Goal: Transaction & Acquisition: Book appointment/travel/reservation

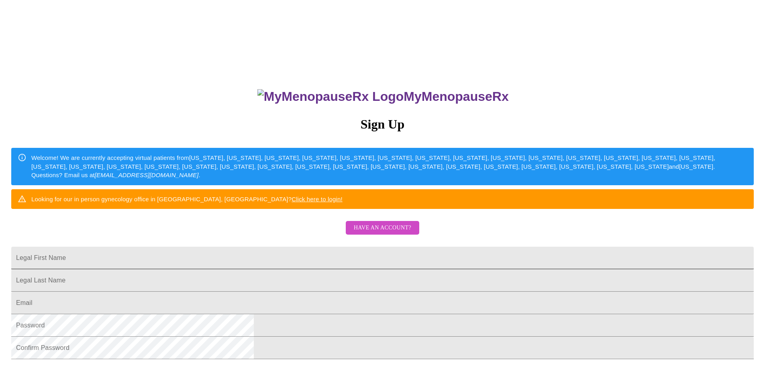
click at [322, 269] on input "Legal First Name" at bounding box center [382, 257] width 742 height 22
type input "Bonny"
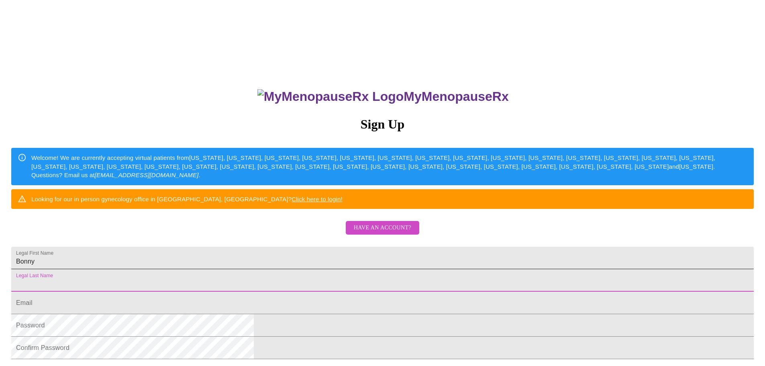
type input "G"
type input "[PERSON_NAME]"
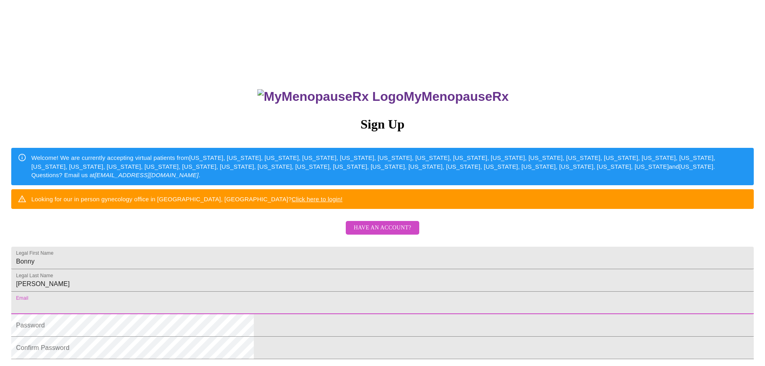
click at [312, 314] on input "Legal First Name" at bounding box center [382, 302] width 742 height 22
type input "[EMAIL_ADDRESS][DOMAIN_NAME]"
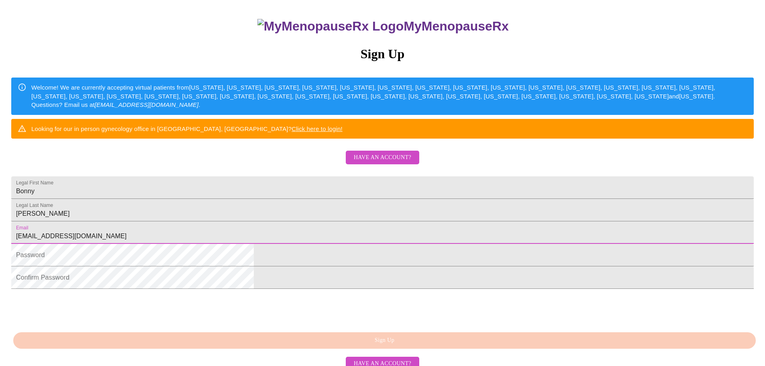
scroll to position [141, 0]
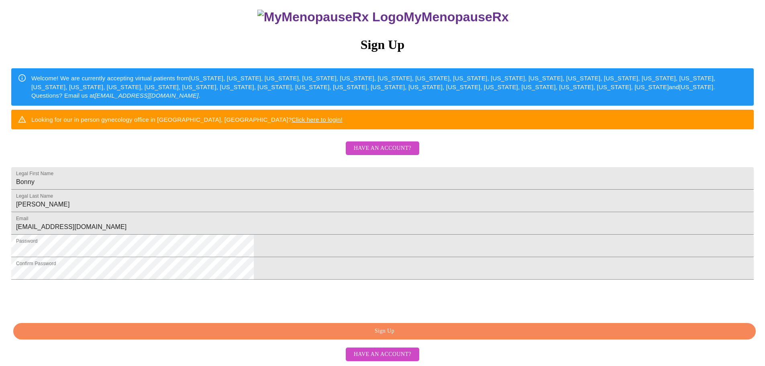
click at [409, 330] on span "Sign Up" at bounding box center [384, 331] width 724 height 10
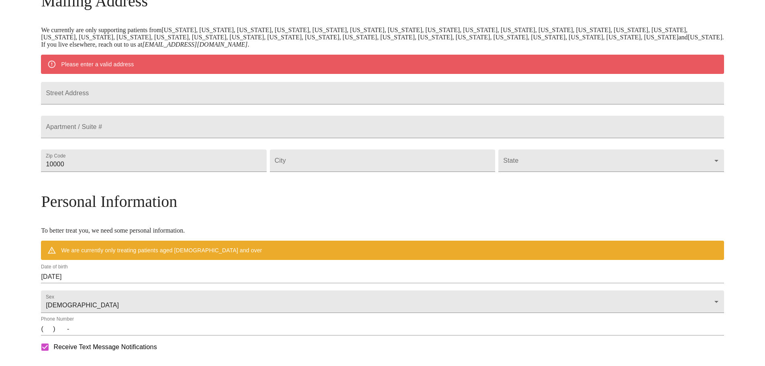
scroll to position [110, 0]
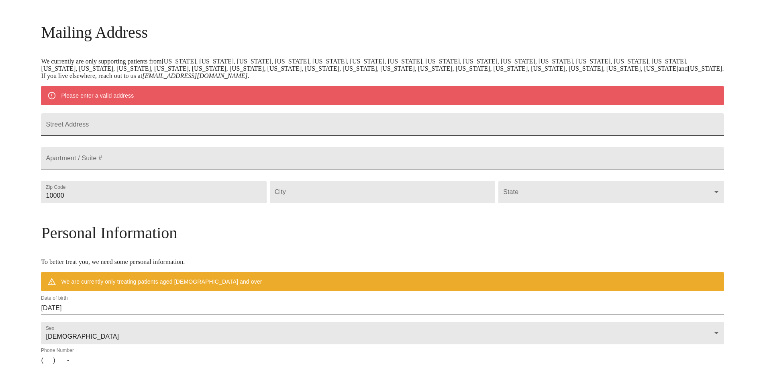
click at [194, 125] on input "Street Address" at bounding box center [382, 124] width 682 height 22
click at [193, 129] on input "Street Address" at bounding box center [382, 124] width 682 height 22
type input "[STREET_ADDRESS]"
click at [195, 203] on input "10000" at bounding box center [153, 192] width 225 height 22
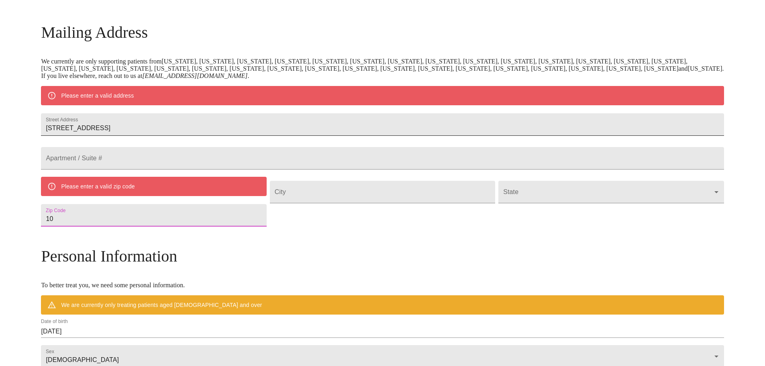
type input "1"
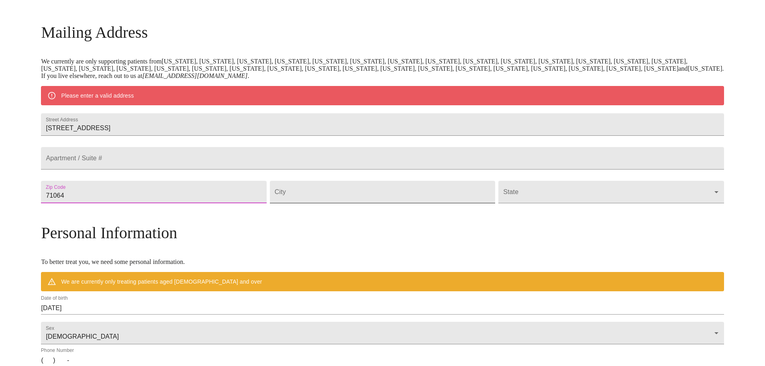
type input "71064"
click at [378, 203] on input "Street Address" at bounding box center [382, 192] width 225 height 22
type input "Plain Dealing"
click at [633, 212] on body "MyMenopauseRx Welcome to MyMenopauseRx Since it's your first time here, you'll …" at bounding box center [382, 207] width 758 height 626
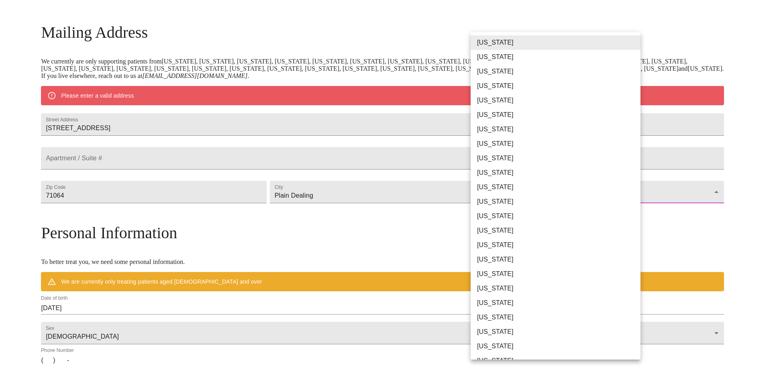
click at [490, 290] on li "[US_STATE]" at bounding box center [558, 288] width 176 height 14
type input "[US_STATE]"
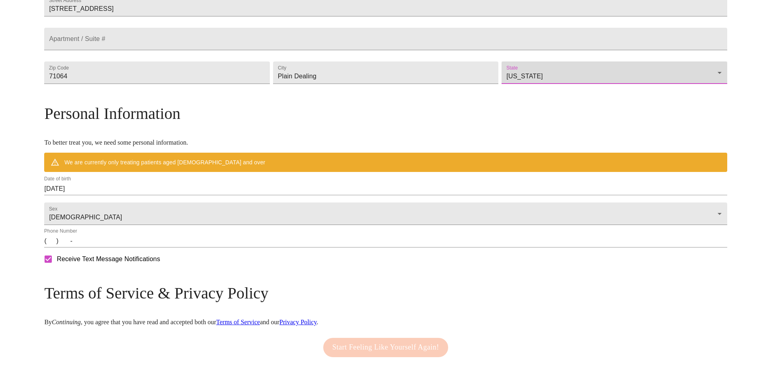
scroll to position [230, 0]
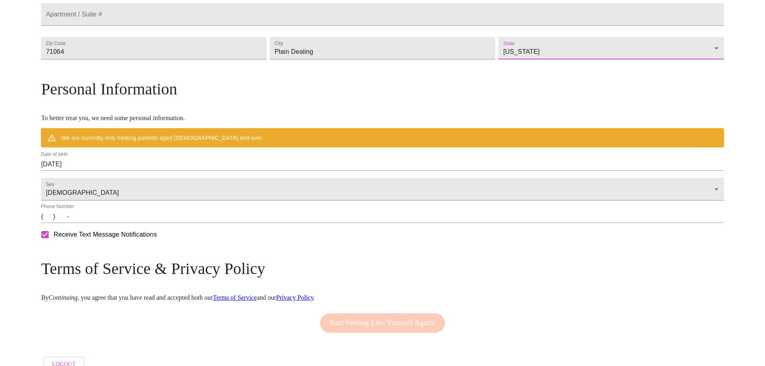
click at [181, 171] on input "[DATE]" at bounding box center [382, 164] width 682 height 13
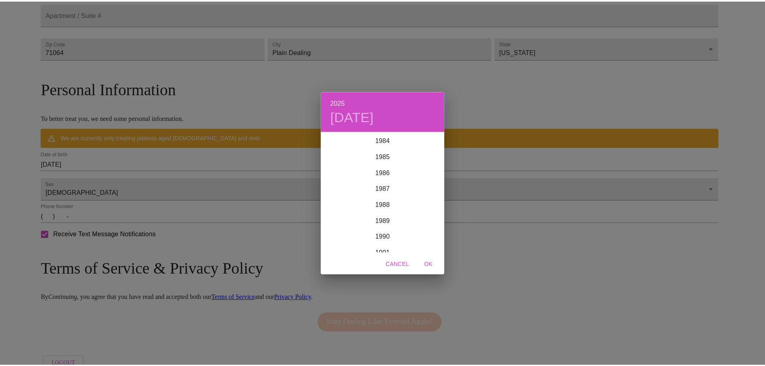
scroll to position [1212, 0]
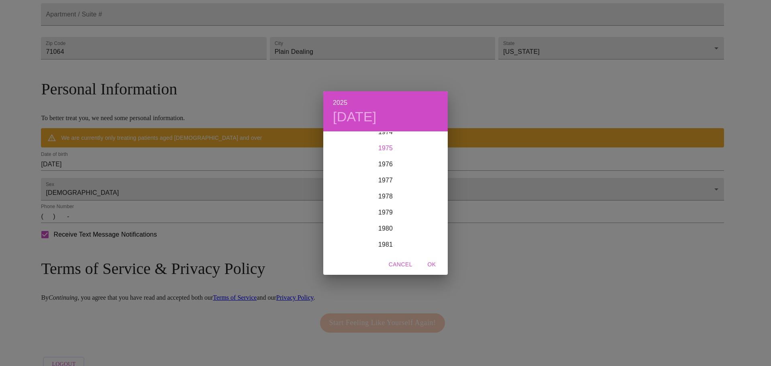
click at [389, 149] on div "1975" at bounding box center [385, 148] width 124 height 16
click at [340, 238] on div "Oct" at bounding box center [343, 237] width 41 height 30
click at [352, 217] on p "20" at bounding box center [353, 217] width 6 height 8
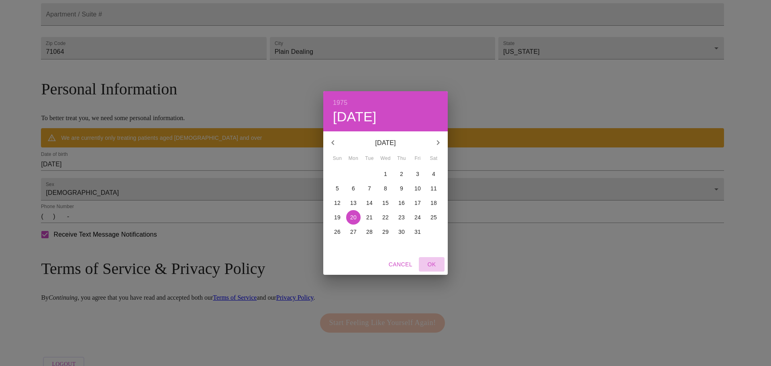
click at [431, 263] on span "OK" at bounding box center [431, 264] width 19 height 10
type input "[DATE]"
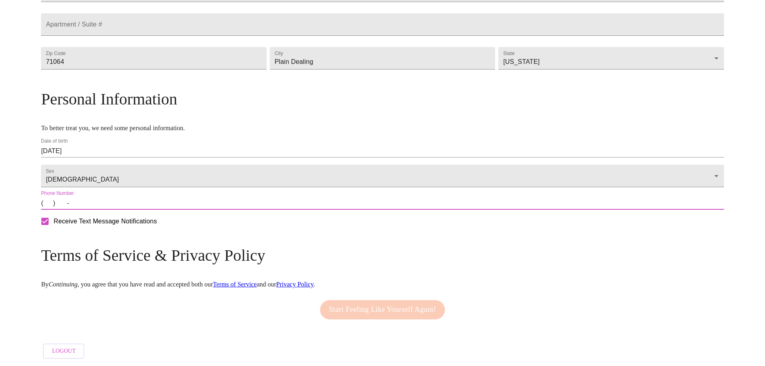
click at [131, 210] on input "(   )    -" at bounding box center [382, 203] width 682 height 13
type input "[PHONE_NUMBER]"
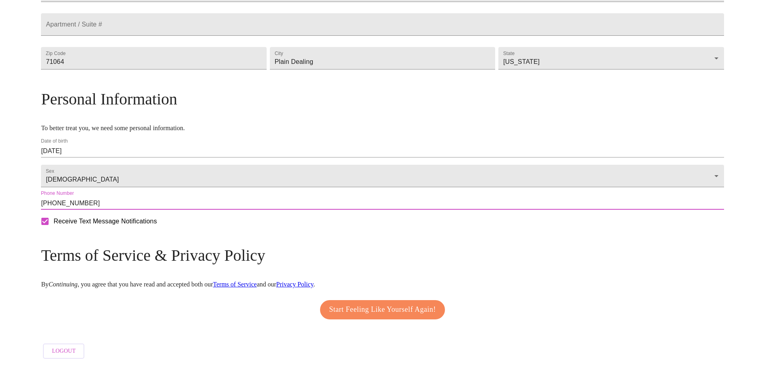
scroll to position [243, 0]
click at [400, 306] on span "Start Feeling Like Yourself Again!" at bounding box center [382, 309] width 107 height 13
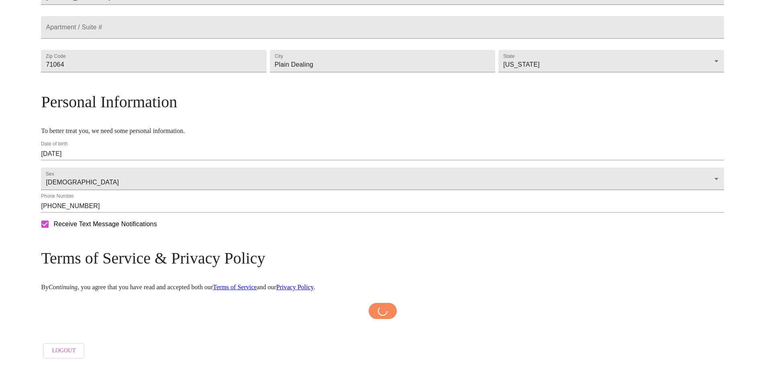
scroll to position [240, 0]
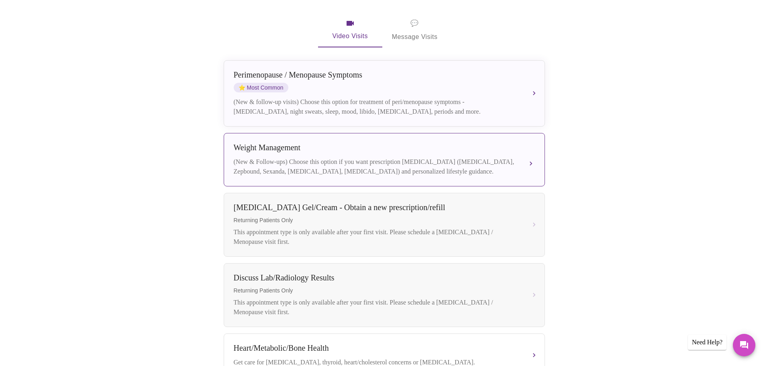
scroll to position [120, 0]
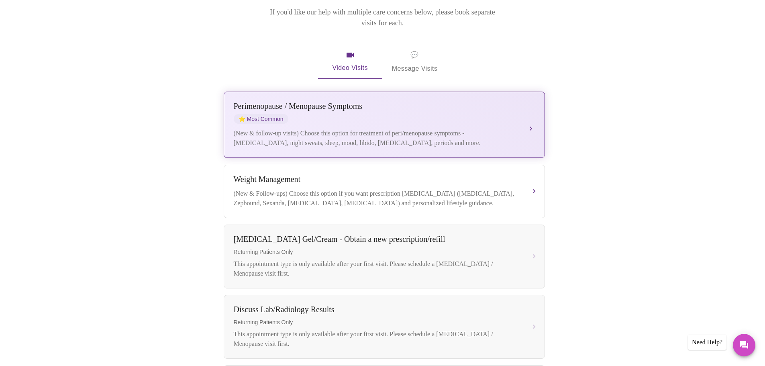
click at [454, 128] on div "(New & follow-up visits) Choose this option for treatment of peri/menopause sym…" at bounding box center [376, 137] width 285 height 19
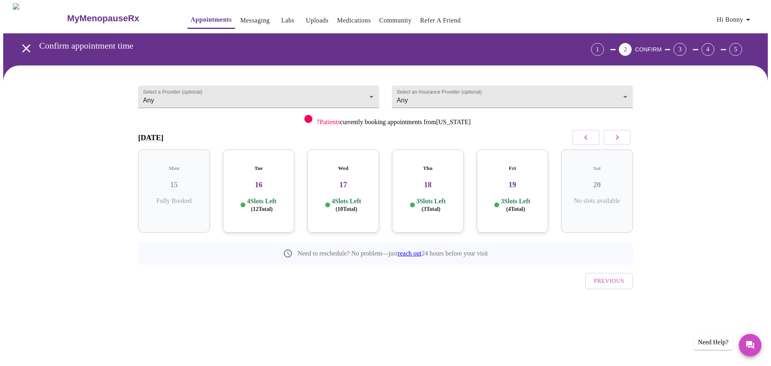
click at [267, 197] on p "4 Slots Left ( 12 Total)" at bounding box center [261, 205] width 29 height 16
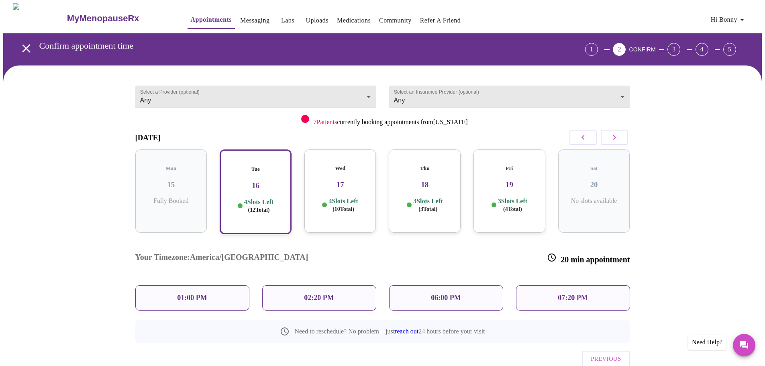
click at [218, 285] on div "01:00 PM" at bounding box center [192, 297] width 114 height 25
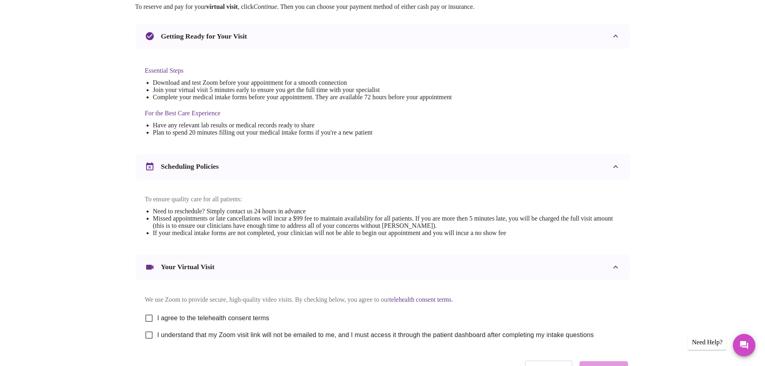
scroll to position [161, 0]
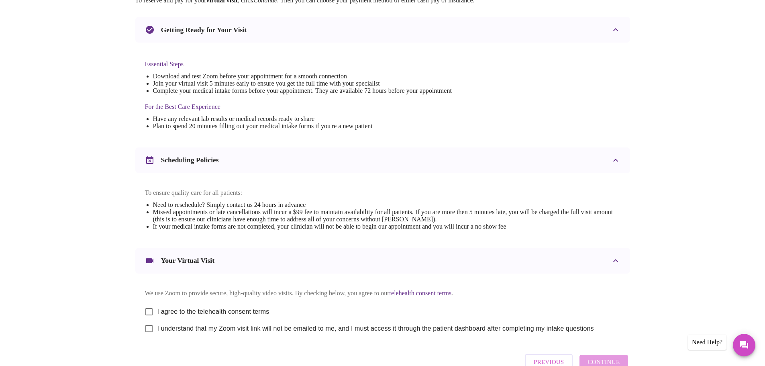
click at [149, 317] on input "I agree to the telehealth consent terms" at bounding box center [148, 311] width 17 height 17
checkbox input "true"
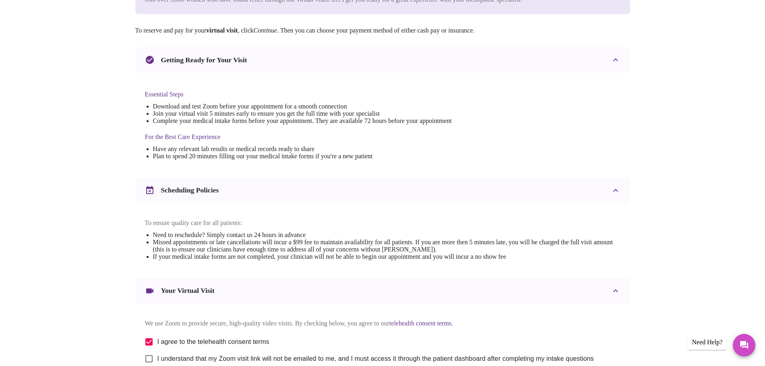
scroll to position [201, 0]
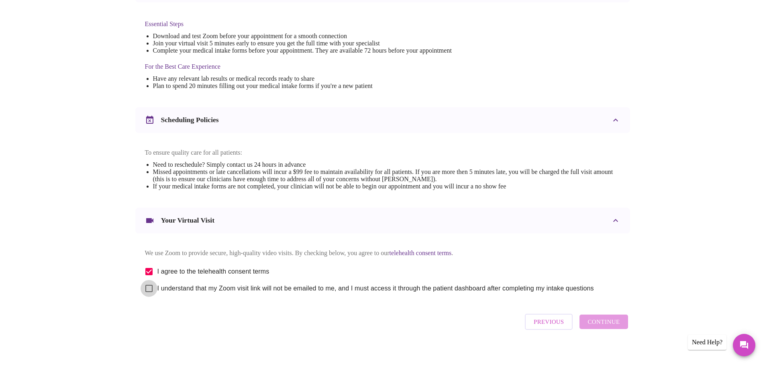
click at [149, 297] on input "I understand that my Zoom visit link will not be emailed to me, and I must acce…" at bounding box center [148, 288] width 17 height 17
checkbox input "true"
click at [606, 327] on span "Continue" at bounding box center [603, 321] width 32 height 10
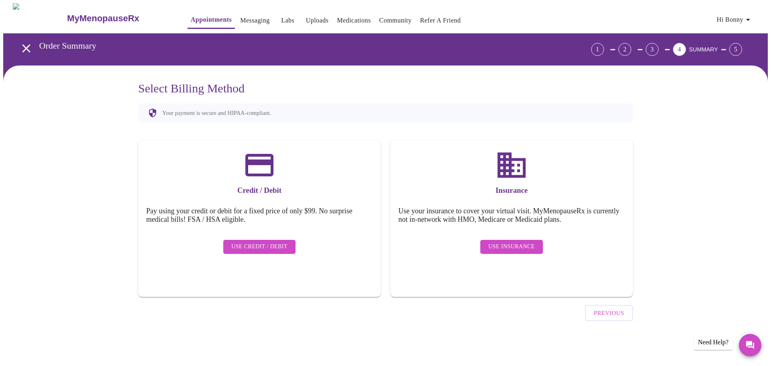
click at [266, 245] on span "Use Credit / Debit" at bounding box center [259, 247] width 56 height 10
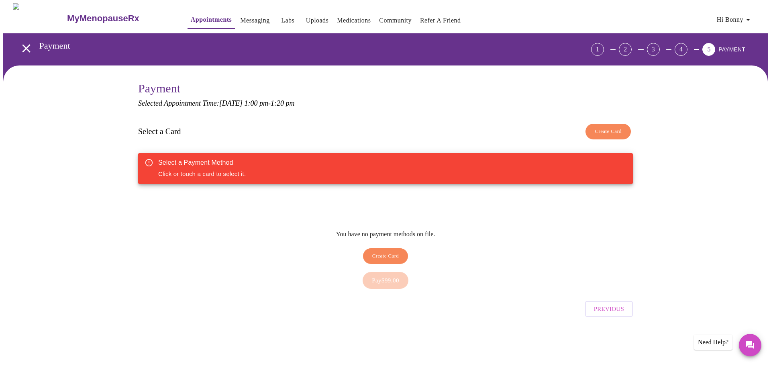
click at [392, 253] on span "Create Card" at bounding box center [385, 255] width 27 height 9
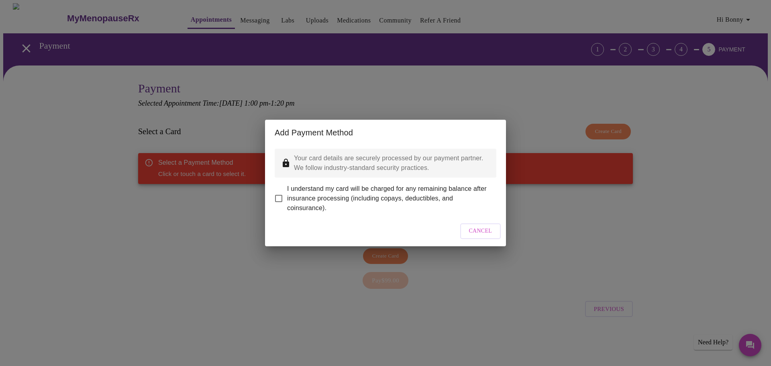
click at [277, 192] on input "I understand my card will be charged for any remaining balance after insurance …" at bounding box center [278, 198] width 17 height 17
checkbox input "true"
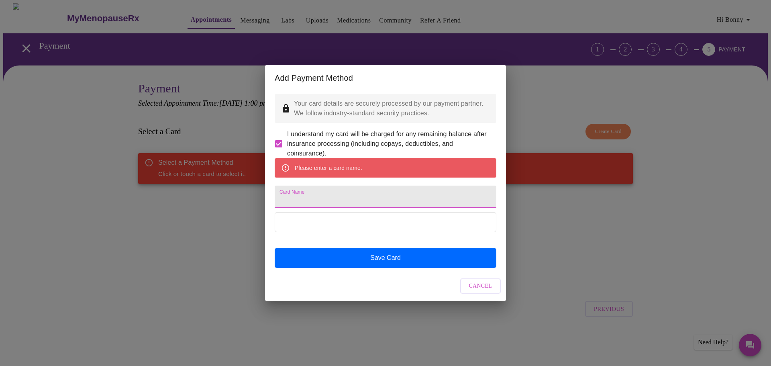
click at [317, 199] on input "Card Name" at bounding box center [386, 196] width 222 height 22
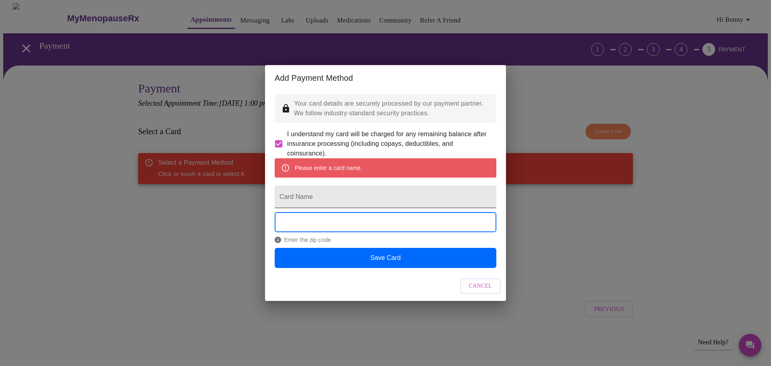
click at [289, 199] on input "Card Name" at bounding box center [386, 196] width 222 height 22
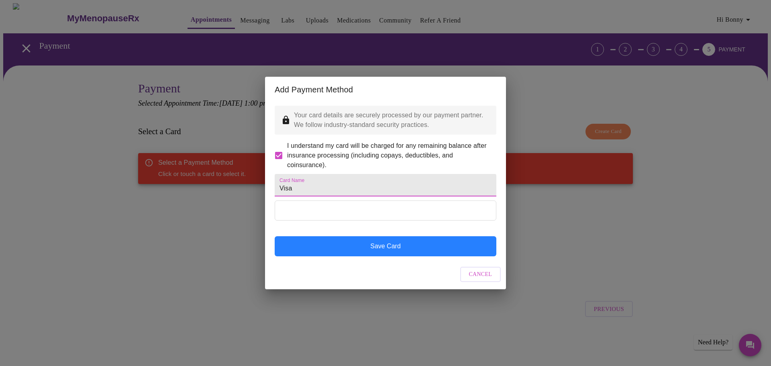
type input "Visa"
click at [399, 256] on button "Save Card" at bounding box center [386, 246] width 222 height 20
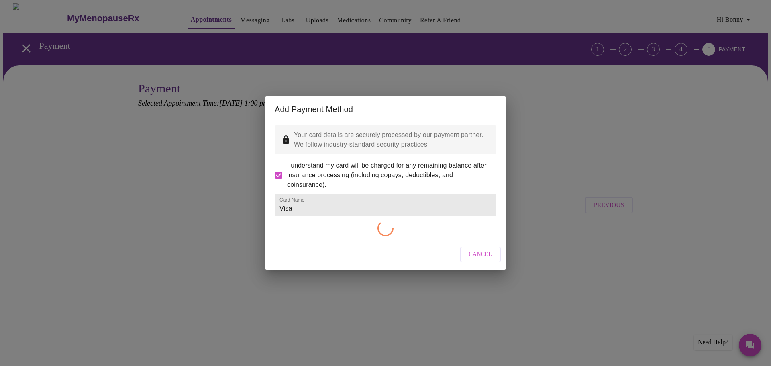
checkbox input "false"
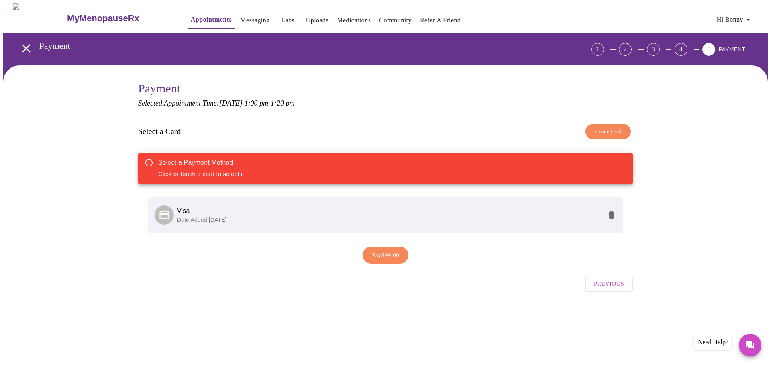
click at [282, 218] on p "Date Added: [DATE]" at bounding box center [389, 220] width 425 height 8
click at [185, 212] on span "Visa" at bounding box center [183, 210] width 12 height 7
click at [394, 254] on span "Pay $99.00" at bounding box center [385, 255] width 27 height 10
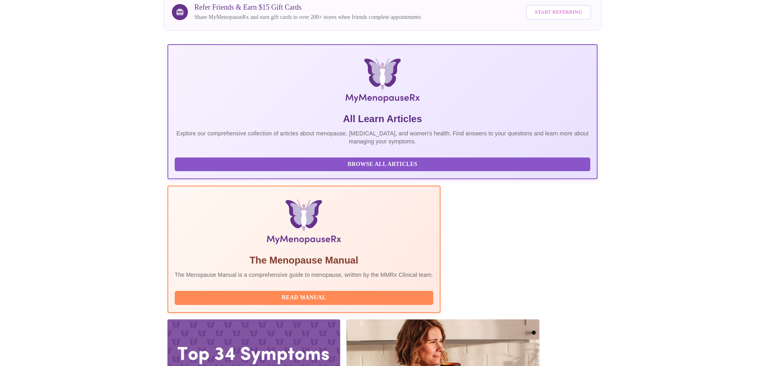
scroll to position [97, 0]
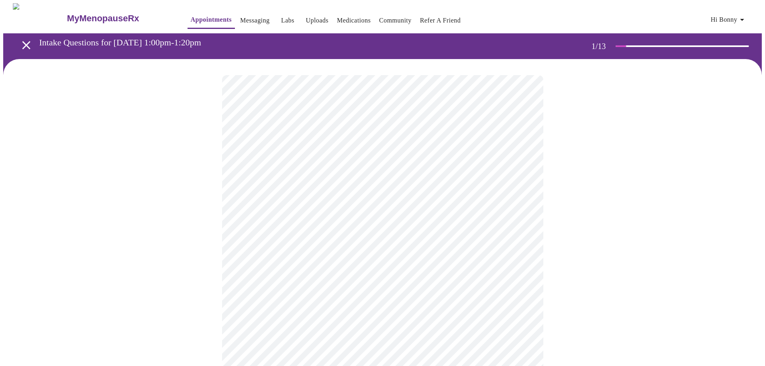
click at [344, 177] on body "MyMenopauseRx Appointments Messaging Labs Uploads Medications Community Refer a…" at bounding box center [382, 372] width 758 height 738
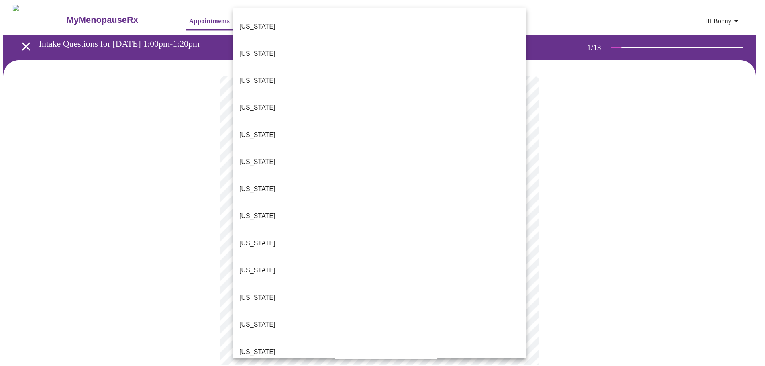
scroll to position [80, 0]
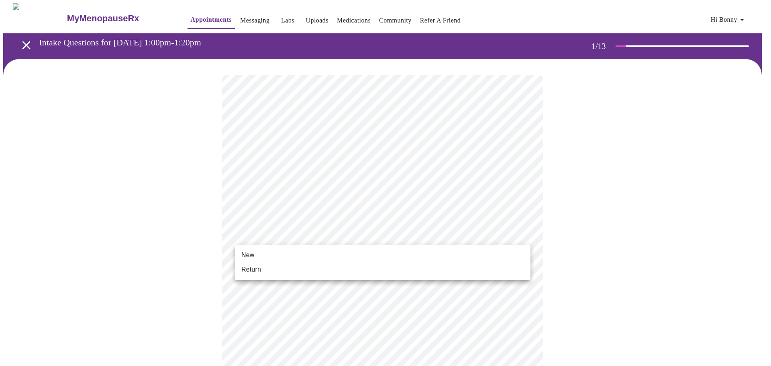
click at [335, 235] on body "MyMenopauseRx Appointments Messaging Labs Uploads Medications Community Refer a…" at bounding box center [385, 369] width 764 height 733
click at [301, 254] on li "New" at bounding box center [382, 255] width 295 height 14
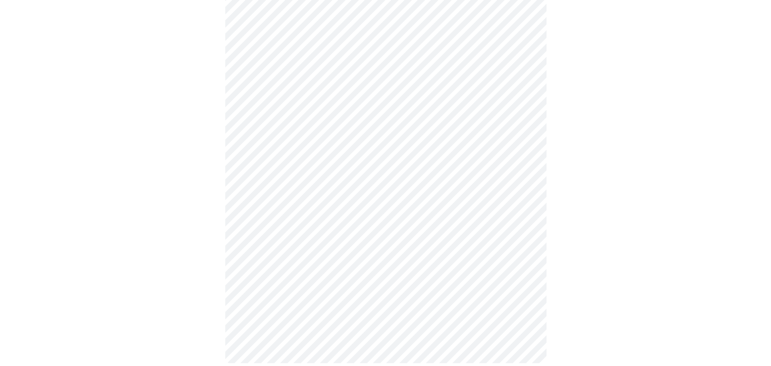
scroll to position [356, 0]
click at [477, 253] on body "MyMenopauseRx Appointments Messaging Labs Uploads Medications Community Refer a…" at bounding box center [382, 8] width 758 height 722
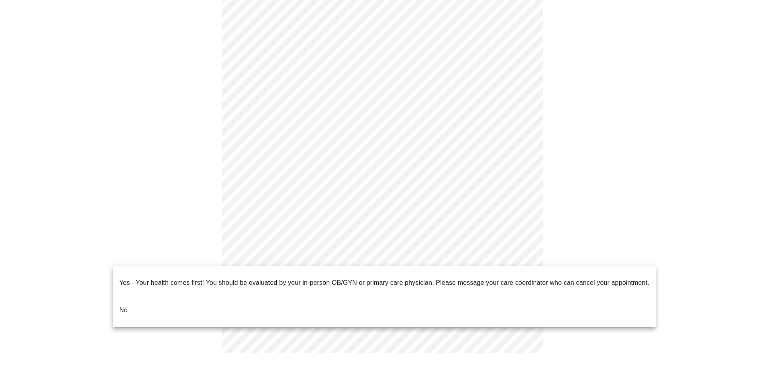
click at [126, 305] on p "No" at bounding box center [123, 310] width 8 height 10
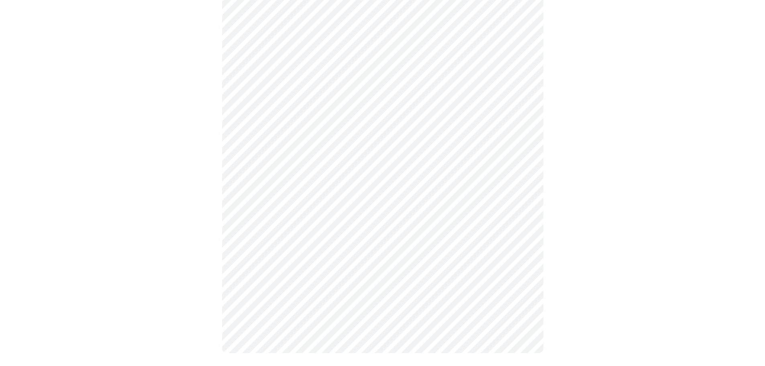
scroll to position [0, 0]
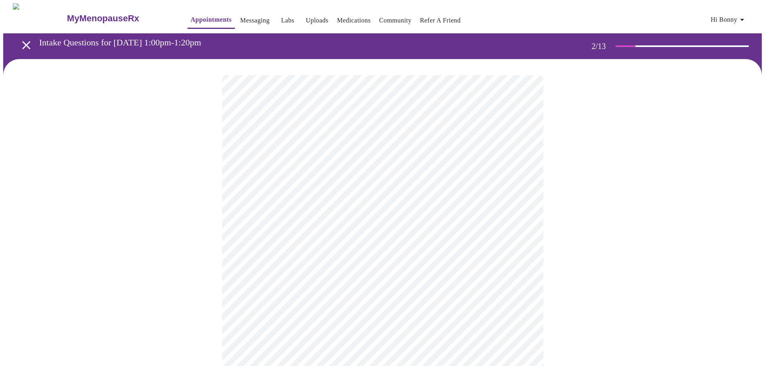
click at [468, 165] on body "MyMenopauseRx Appointments Messaging Labs Uploads Medications Community Refer a…" at bounding box center [382, 244] width 758 height 482
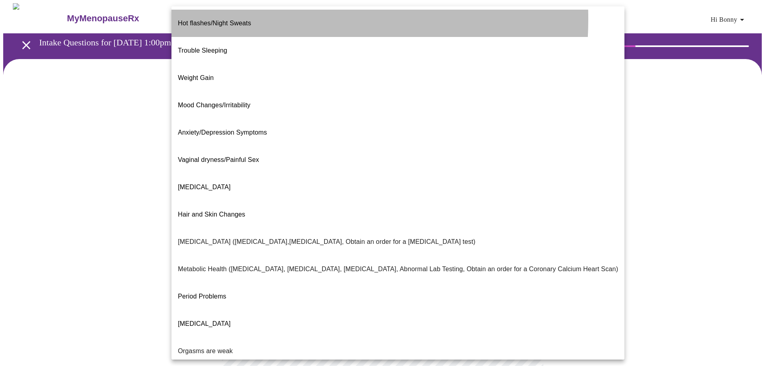
click at [238, 20] on span "Hot flashes/Night Sweats" at bounding box center [214, 23] width 73 height 7
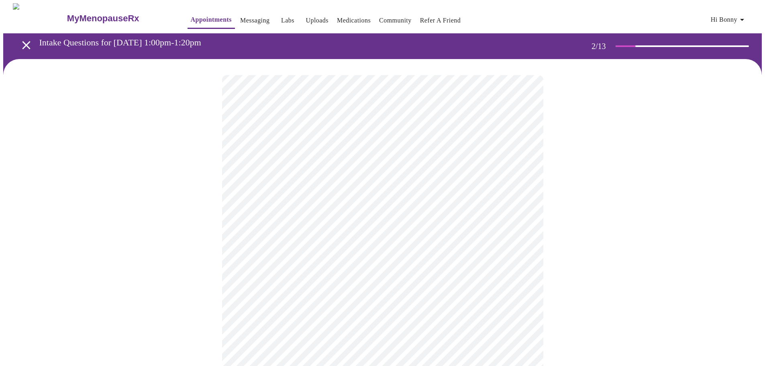
click at [312, 173] on body "MyMenopauseRx Appointments Messaging Labs Uploads Medications Community Refer a…" at bounding box center [382, 242] width 758 height 478
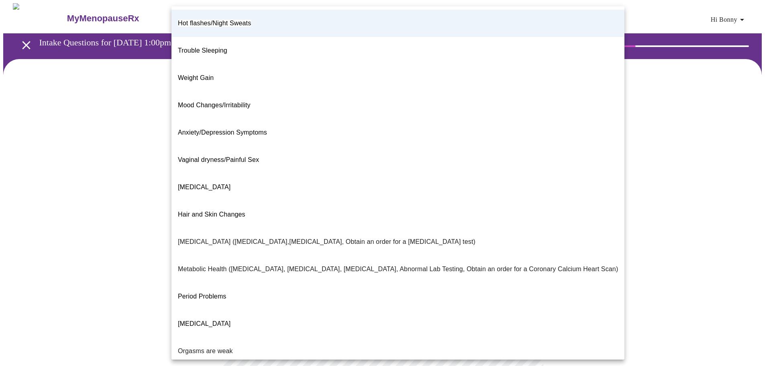
click at [214, 102] on span "Mood Changes/Irritability" at bounding box center [214, 105] width 73 height 7
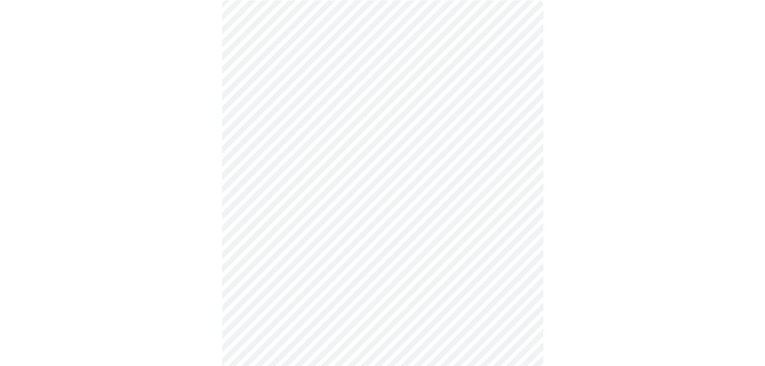
scroll to position [80, 0]
click at [387, 167] on body "MyMenopauseRx Appointments Messaging Labs Uploads Medications Community Refer a…" at bounding box center [382, 162] width 758 height 478
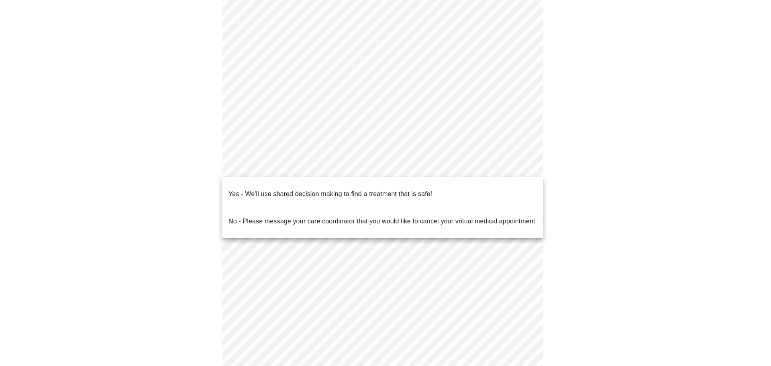
click at [405, 189] on p "Yes - We'll use shared decision making to find a treatment that is safe!" at bounding box center [329, 194] width 203 height 10
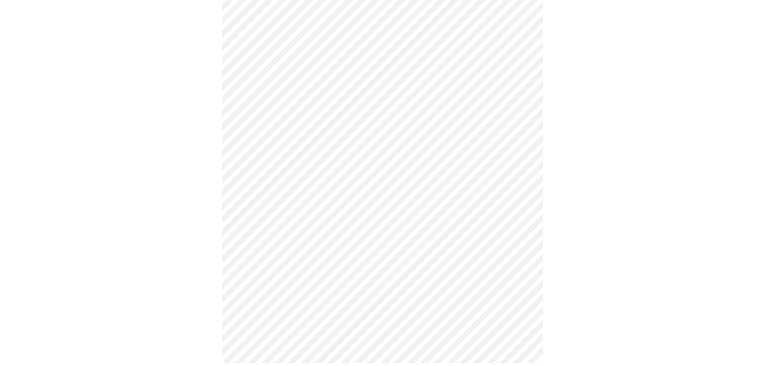
scroll to position [107, 0]
click at [623, 229] on div at bounding box center [382, 160] width 758 height 417
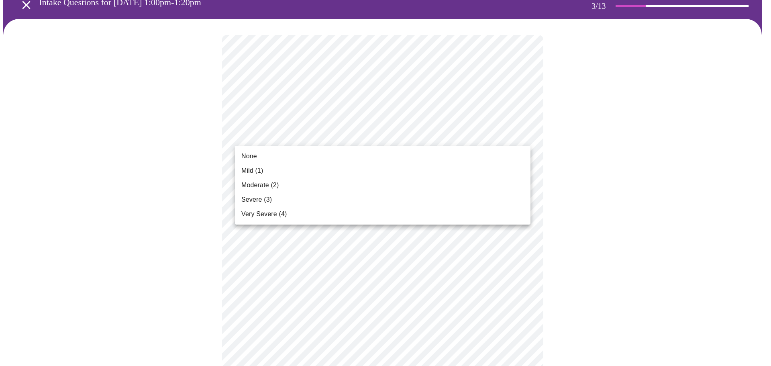
click at [260, 184] on span "Moderate (2)" at bounding box center [259, 185] width 37 height 10
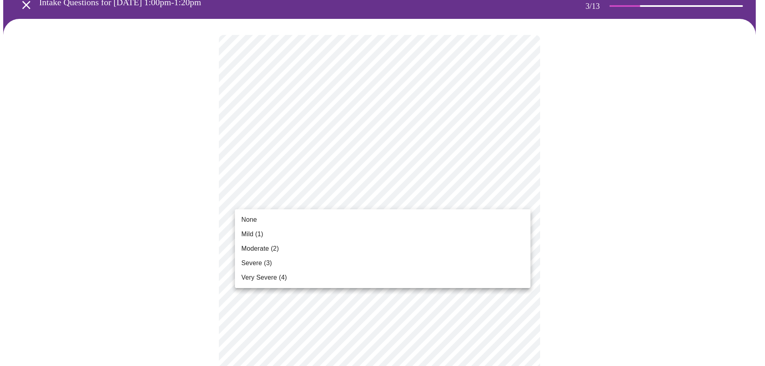
click at [270, 231] on li "Mild (1)" at bounding box center [382, 234] width 295 height 14
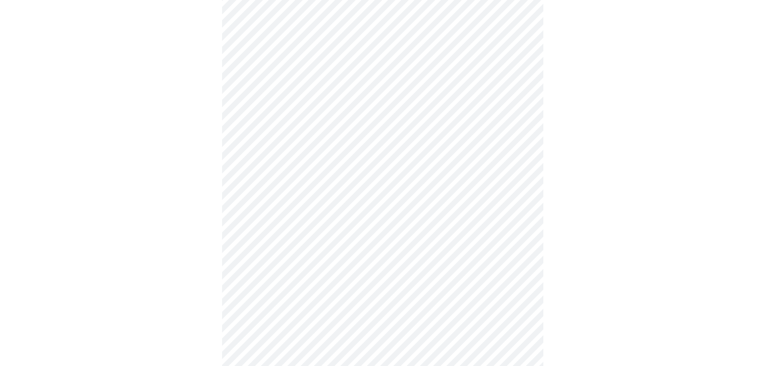
scroll to position [161, 0]
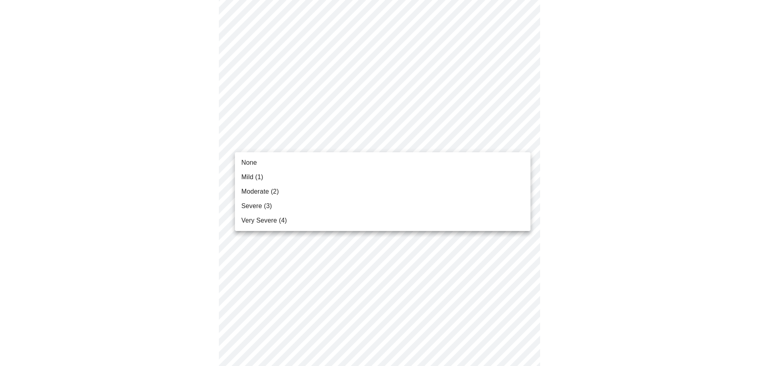
click at [396, 143] on body "MyMenopauseRx Appointments Messaging Labs Uploads Medications Community Refer a…" at bounding box center [382, 365] width 758 height 1045
click at [256, 207] on span "Severe (3)" at bounding box center [256, 206] width 31 height 10
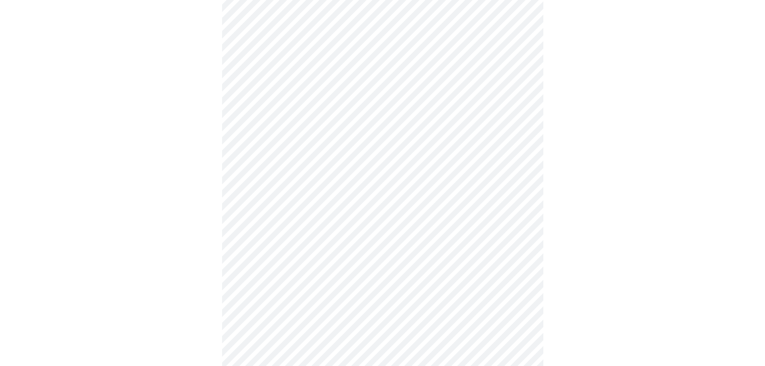
scroll to position [241, 0]
click at [394, 124] on body "MyMenopauseRx Appointments Messaging Labs Uploads Medications Community Refer a…" at bounding box center [382, 279] width 758 height 1034
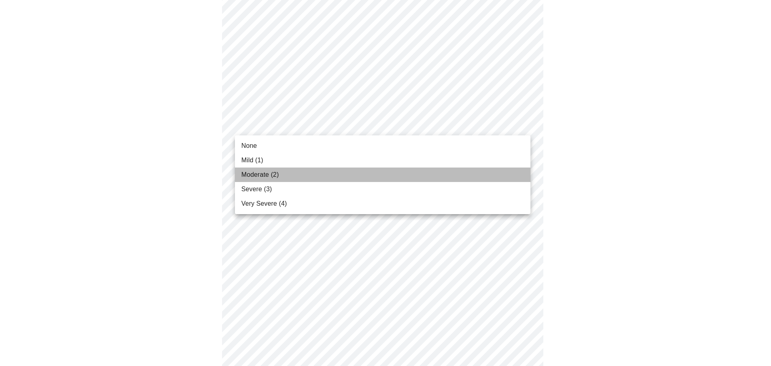
click at [273, 172] on span "Moderate (2)" at bounding box center [259, 175] width 37 height 10
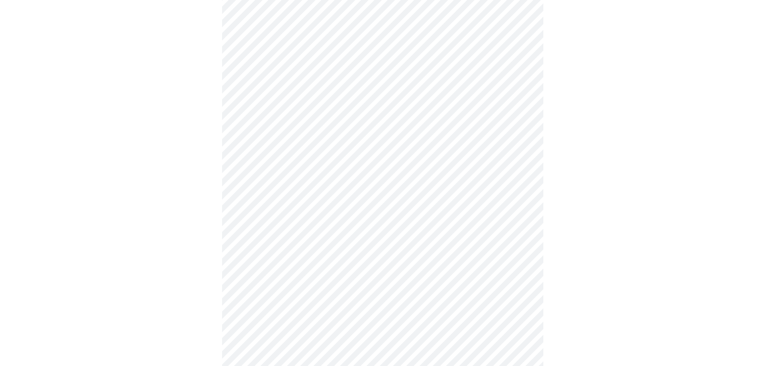
click at [340, 179] on body "MyMenopauseRx Appointments Messaging Labs Uploads Medications Community Refer a…" at bounding box center [382, 273] width 758 height 1023
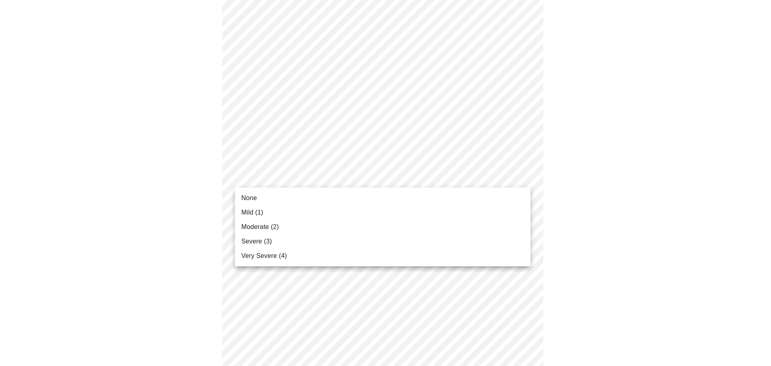
click at [294, 240] on li "Severe (3)" at bounding box center [382, 241] width 295 height 14
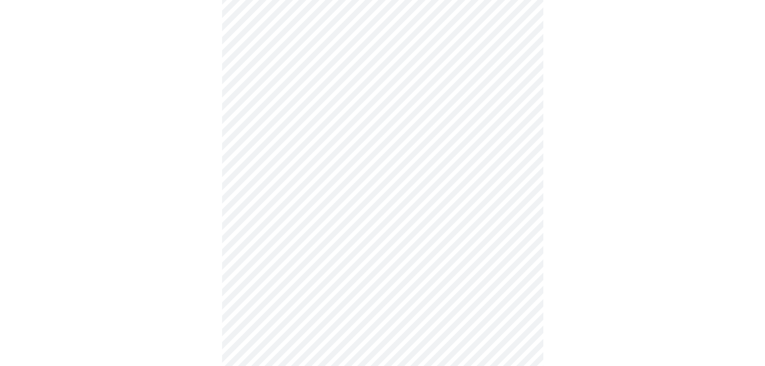
scroll to position [321, 0]
click at [351, 145] on body "MyMenopauseRx Appointments Messaging Labs Uploads Medications Community Refer a…" at bounding box center [382, 187] width 758 height 1011
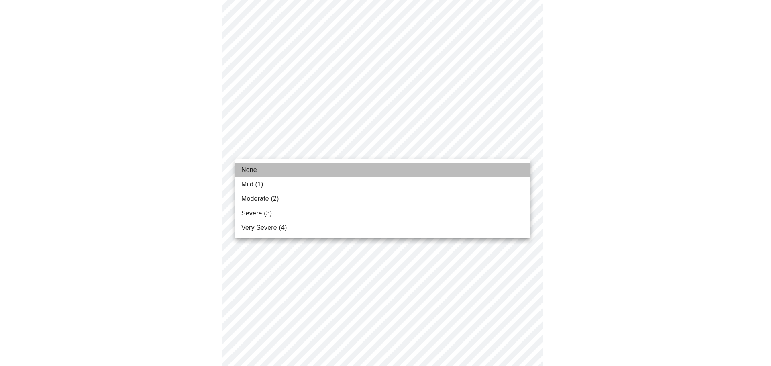
click at [338, 170] on li "None" at bounding box center [382, 170] width 295 height 14
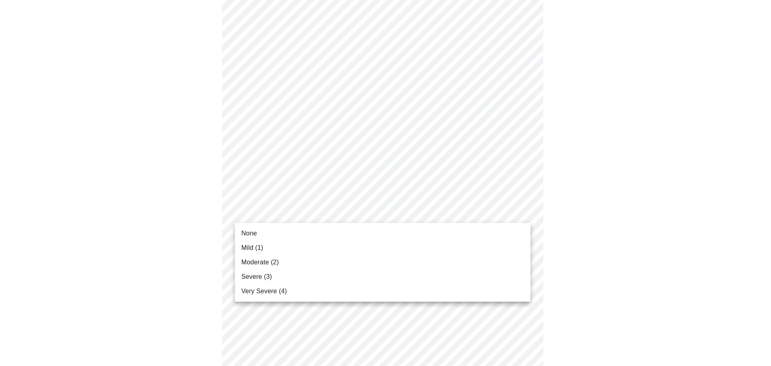
click at [397, 209] on body "MyMenopauseRx Appointments Messaging Labs Uploads Medications Community Refer a…" at bounding box center [385, 182] width 764 height 1000
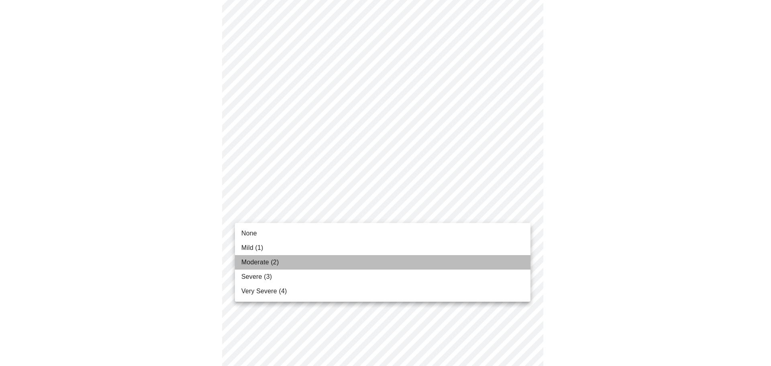
click at [344, 262] on li "Moderate (2)" at bounding box center [382, 262] width 295 height 14
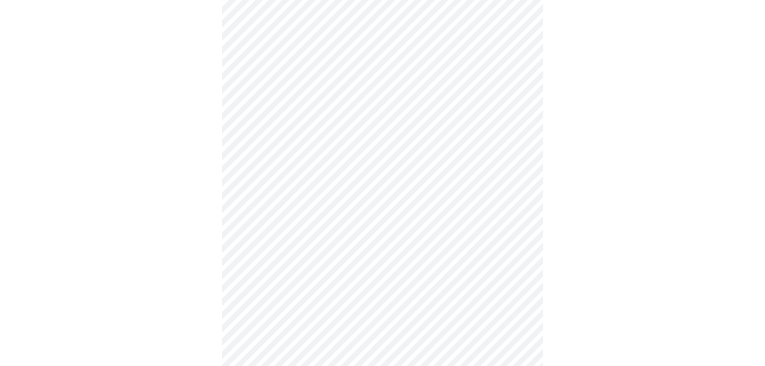
scroll to position [441, 0]
click at [373, 157] on body "MyMenopauseRx Appointments Messaging Labs Uploads Medications Community Refer a…" at bounding box center [382, 56] width 758 height 989
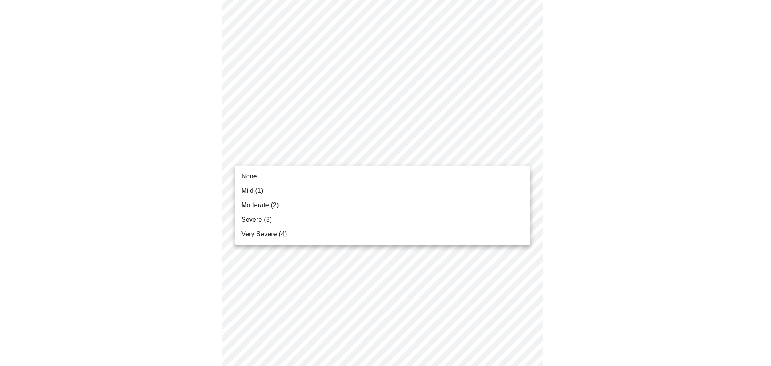
click at [297, 232] on li "Very Severe (4)" at bounding box center [382, 234] width 295 height 14
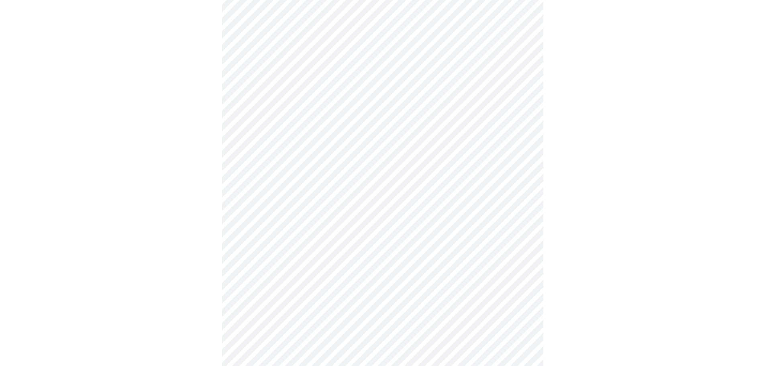
scroll to position [482, 0]
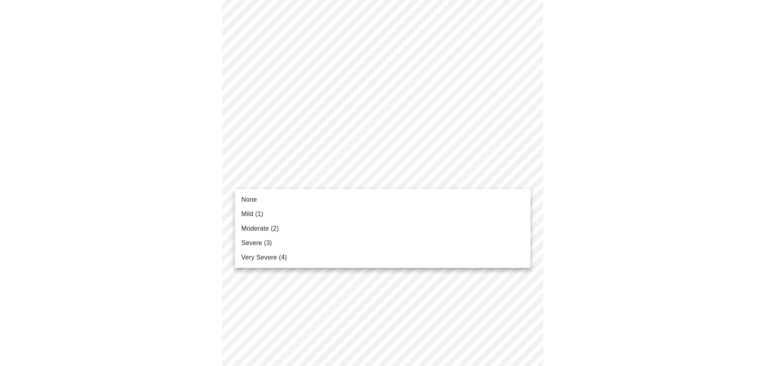
click at [348, 180] on body "MyMenopauseRx Appointments Messaging Labs Uploads Medications Community Refer a…" at bounding box center [385, 11] width 764 height 978
click at [348, 218] on li "Mild (1)" at bounding box center [382, 214] width 295 height 14
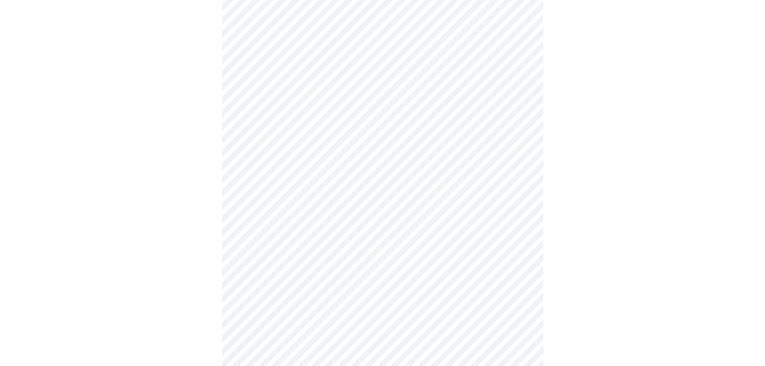
click at [376, 242] on body "MyMenopauseRx Appointments Messaging Labs Uploads Medications Community Refer a…" at bounding box center [382, 5] width 758 height 966
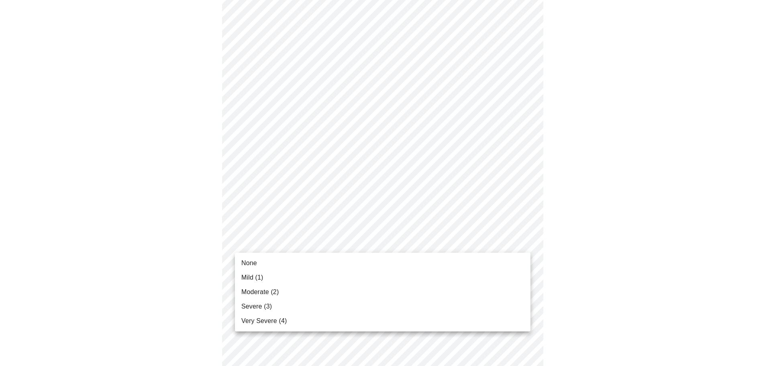
click at [350, 278] on li "Mild (1)" at bounding box center [382, 277] width 295 height 14
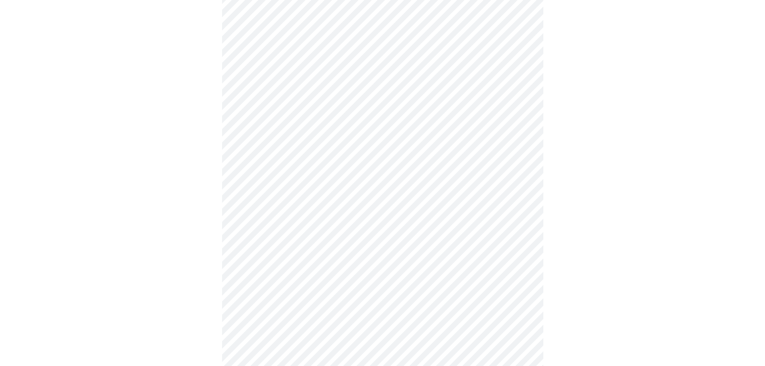
scroll to position [562, 0]
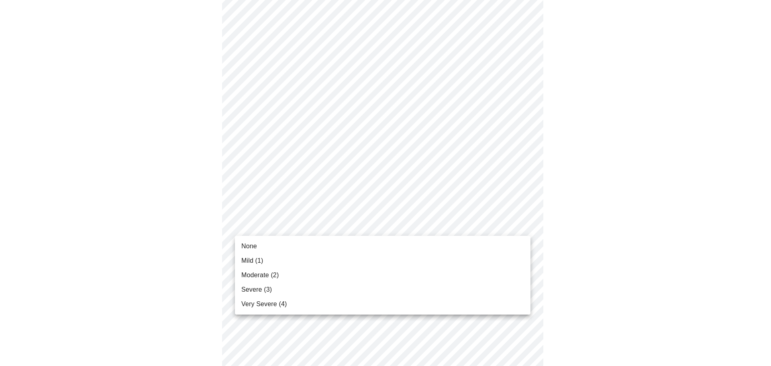
click at [349, 308] on li "Very Severe (4)" at bounding box center [382, 304] width 295 height 14
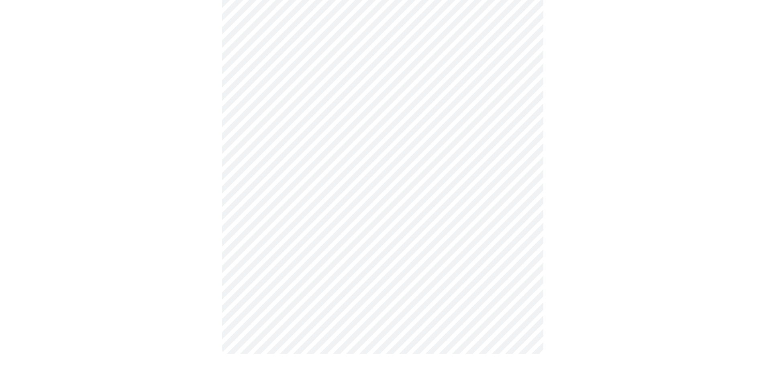
scroll to position [579, 0]
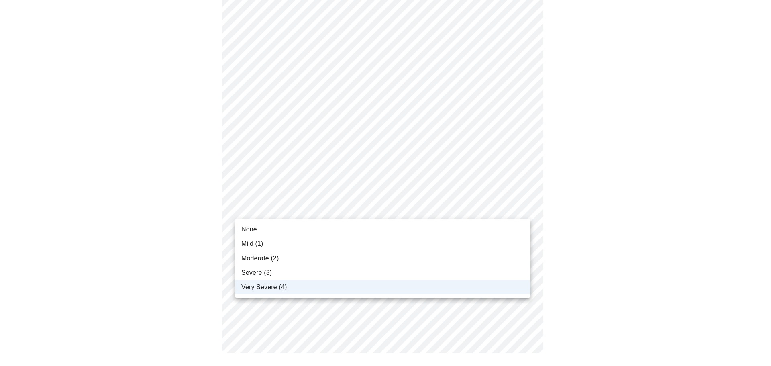
click at [312, 273] on li "Severe (3)" at bounding box center [382, 272] width 295 height 14
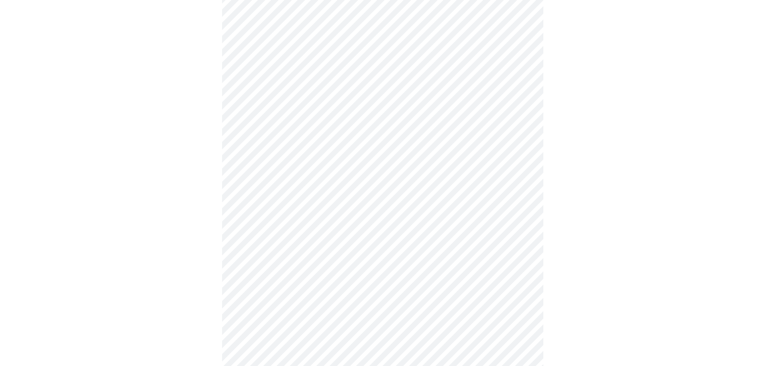
scroll to position [281, 0]
click at [413, 206] on body "MyMenopauseRx Appointments Messaging Labs Uploads Medications Community Refer a…" at bounding box center [382, 118] width 758 height 792
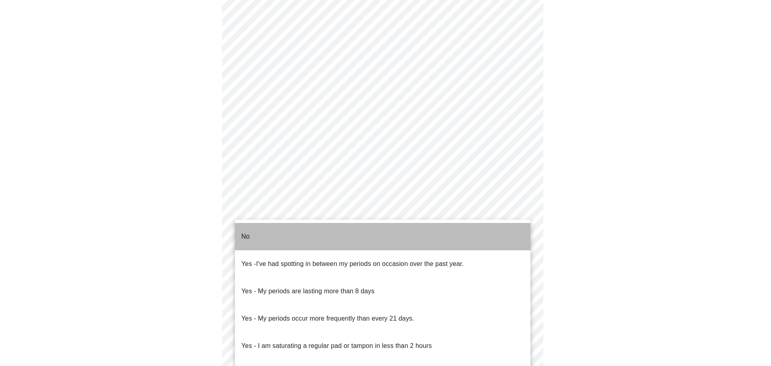
click at [437, 231] on li "No" at bounding box center [382, 236] width 295 height 27
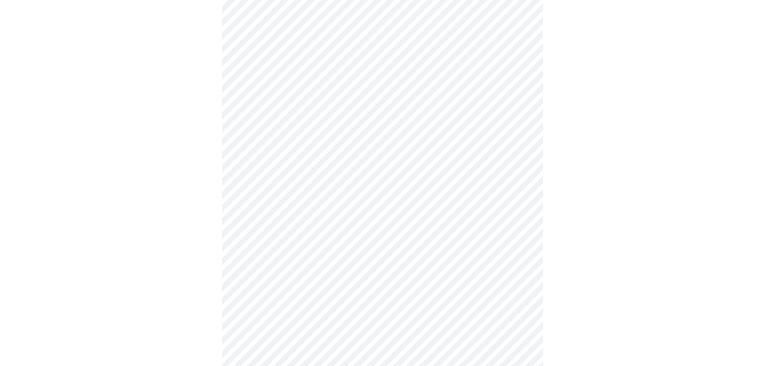
click at [439, 264] on body "MyMenopauseRx Appointments Messaging Labs Uploads Medications Community Refer a…" at bounding box center [382, 115] width 758 height 787
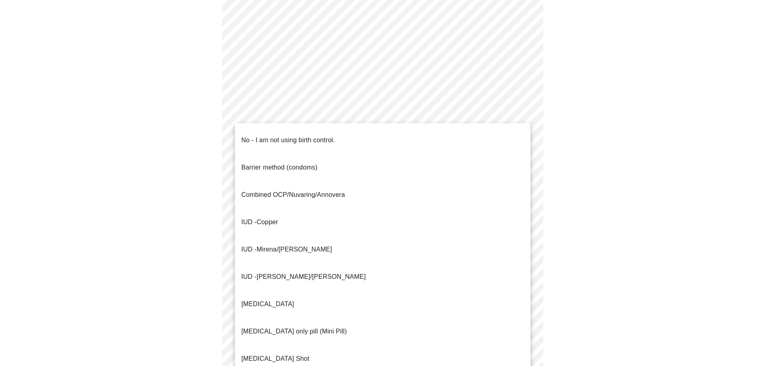
click at [301, 139] on span "No - I am not using birth control." at bounding box center [288, 140] width 94 height 22
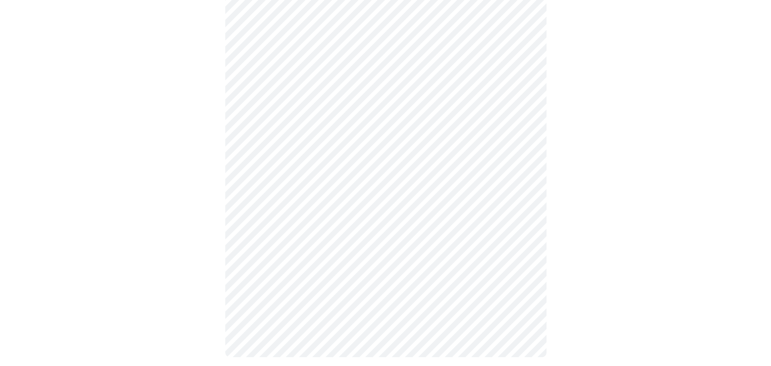
scroll to position [417, 0]
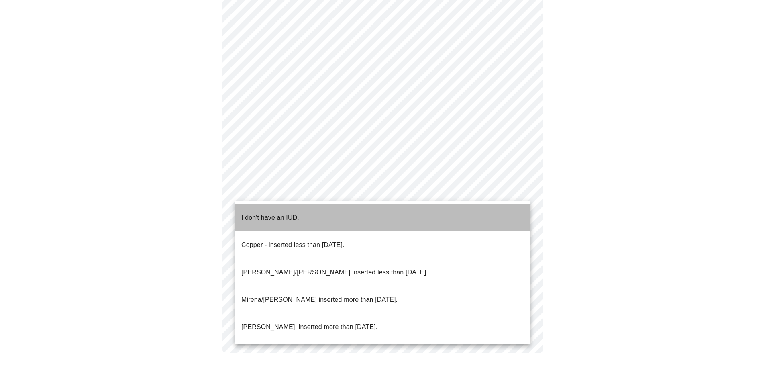
click at [326, 213] on li "I don't have an IUD." at bounding box center [382, 217] width 295 height 27
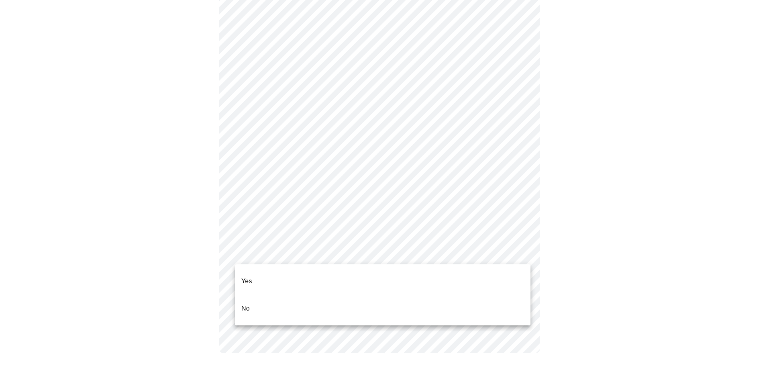
click at [354, 279] on li "Yes" at bounding box center [382, 280] width 295 height 27
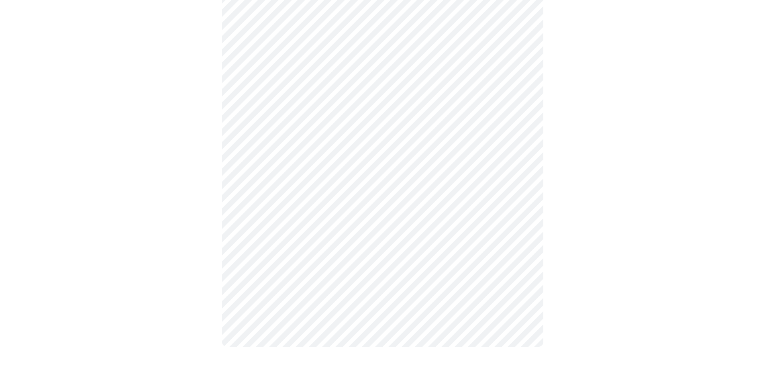
scroll to position [0, 0]
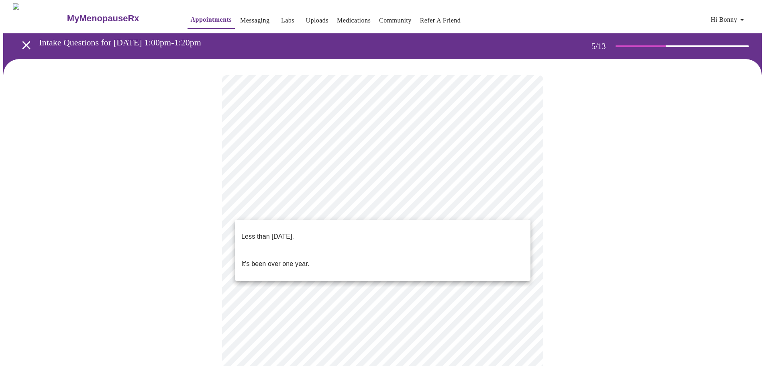
click at [418, 208] on body "MyMenopauseRx Appointments Messaging Labs Uploads Medications Community Refer a…" at bounding box center [385, 328] width 764 height 650
click at [330, 254] on li "It's been over one year." at bounding box center [382, 263] width 295 height 27
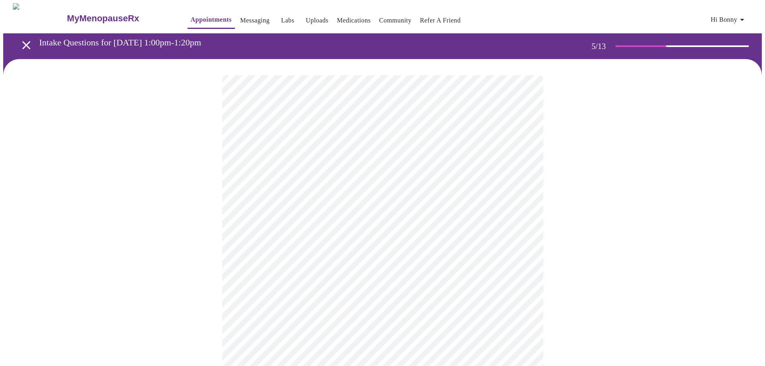
click at [434, 283] on body "MyMenopauseRx Appointments Messaging Labs Uploads Medications Community Refer a…" at bounding box center [382, 325] width 758 height 645
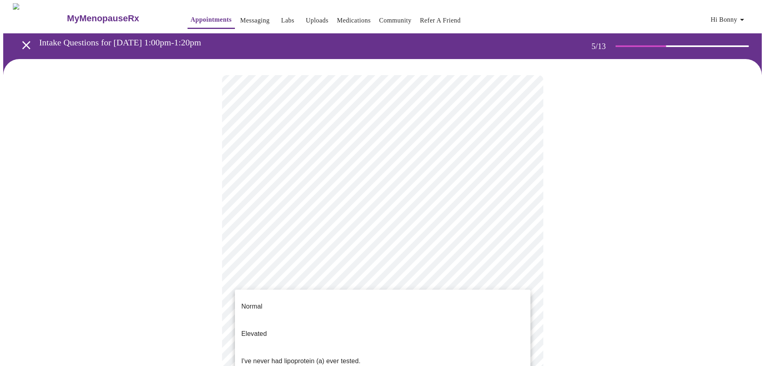
click at [315, 356] on p "I've never had lipoprotein (a) ever tested." at bounding box center [300, 361] width 119 height 10
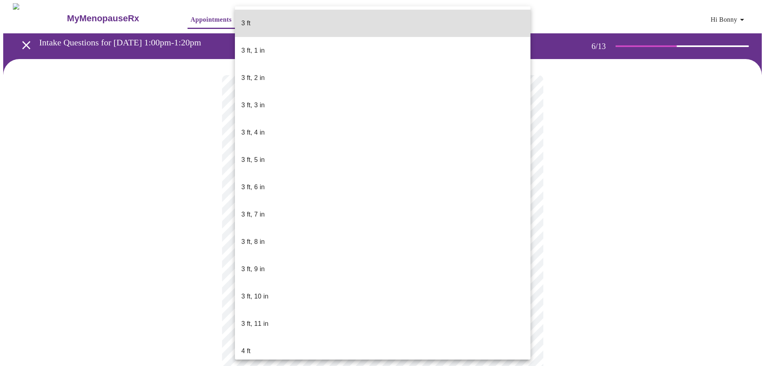
click at [331, 236] on body "MyMenopauseRx Appointments Messaging Labs Uploads Medications Community Refer a…" at bounding box center [385, 217] width 764 height 429
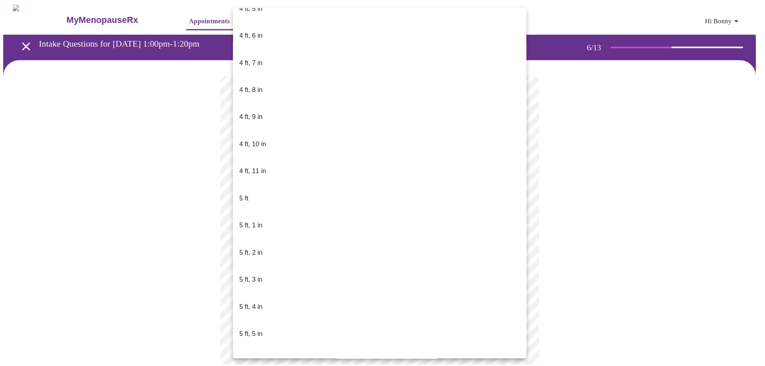
scroll to position [482, 0]
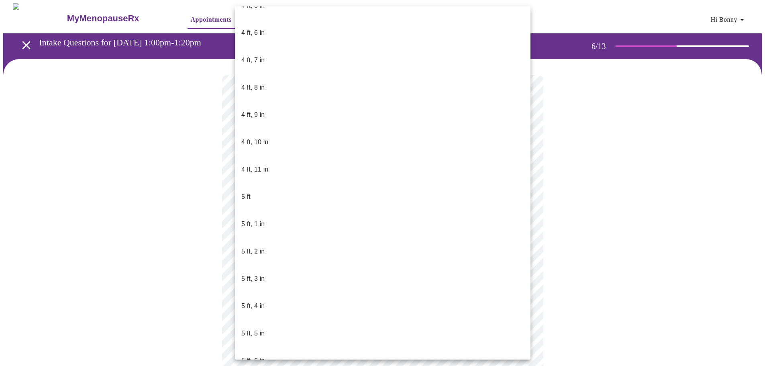
click at [267, 319] on li "5 ft, 5 in" at bounding box center [382, 332] width 295 height 27
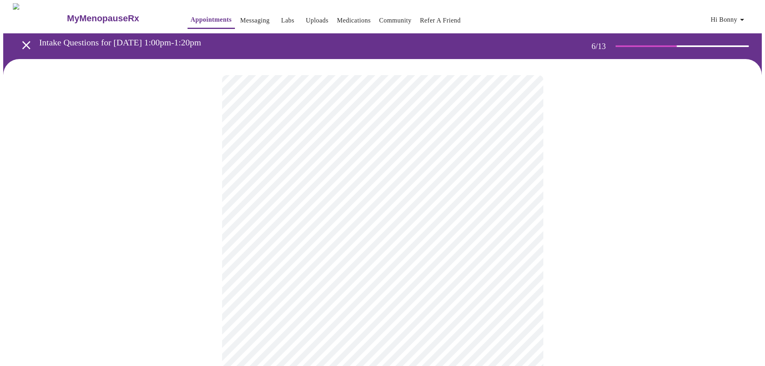
click at [126, 307] on div at bounding box center [382, 243] width 758 height 368
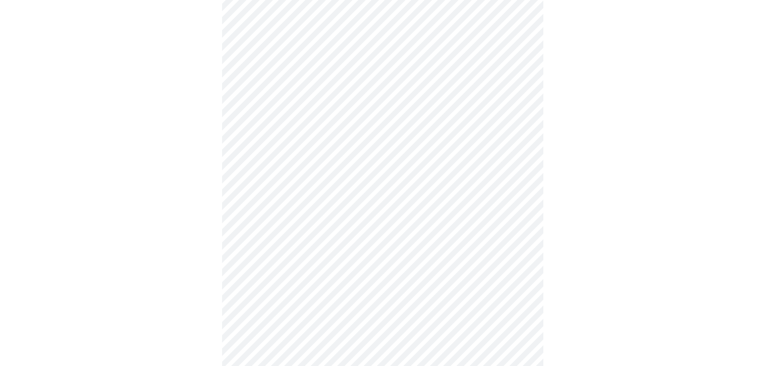
scroll to position [2007, 0]
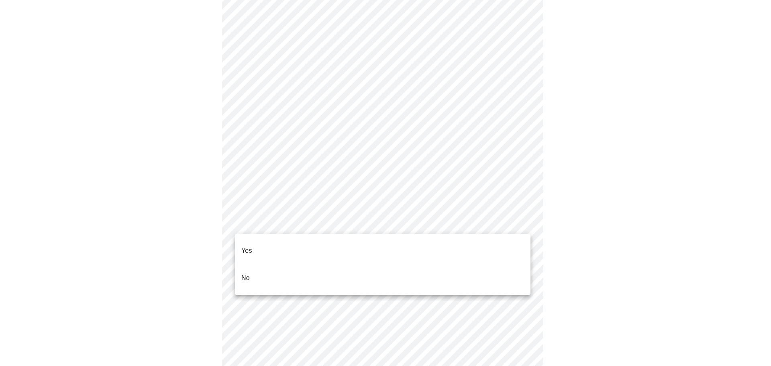
click at [306, 269] on li "No" at bounding box center [382, 277] width 295 height 27
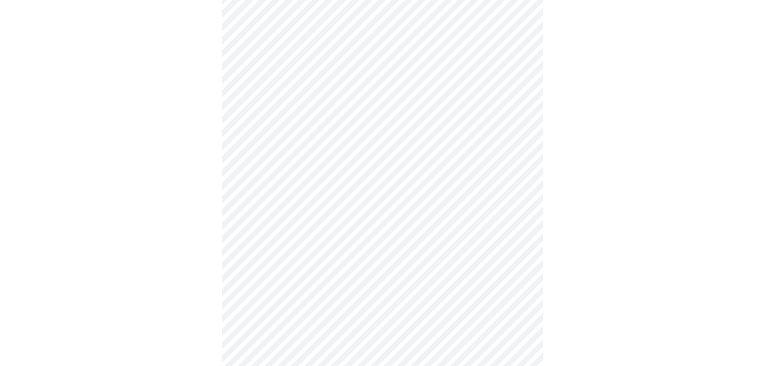
scroll to position [2087, 0]
drag, startPoint x: 699, startPoint y: 334, endPoint x: 681, endPoint y: 329, distance: 18.5
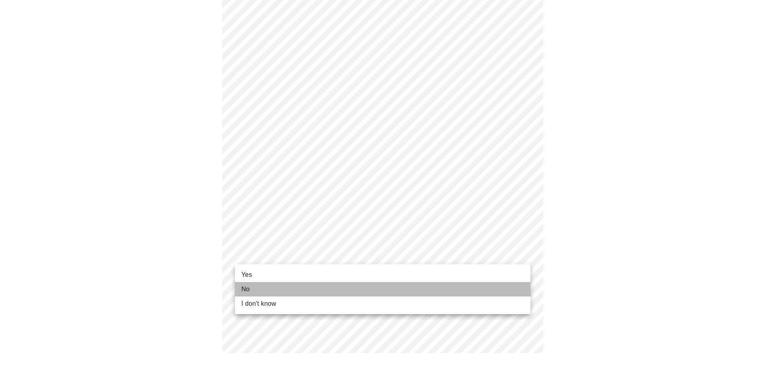
click at [317, 288] on li "No" at bounding box center [382, 289] width 295 height 14
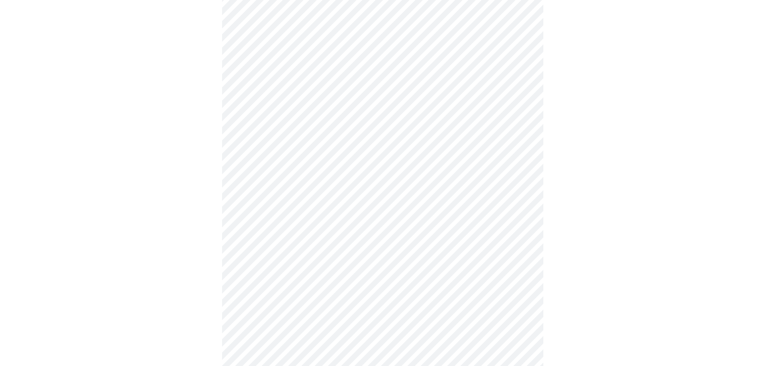
scroll to position [0, 0]
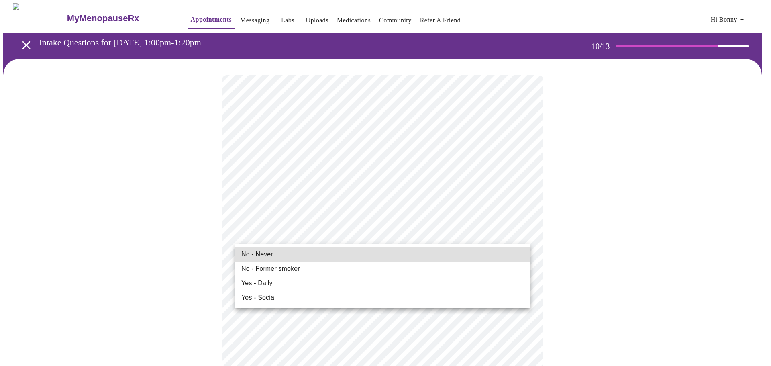
click at [296, 269] on span "No - Former smoker" at bounding box center [270, 269] width 59 height 10
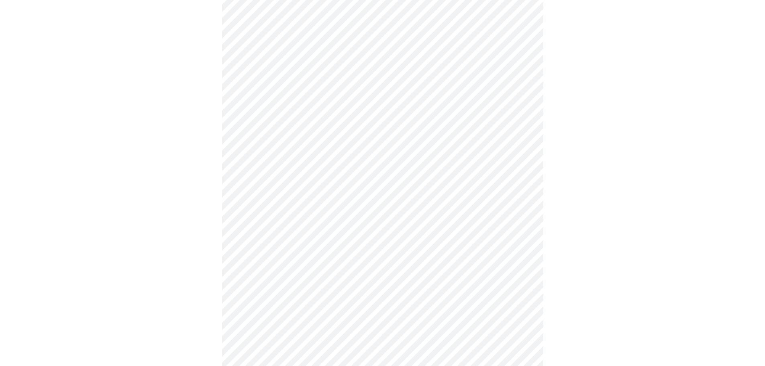
scroll to position [602, 0]
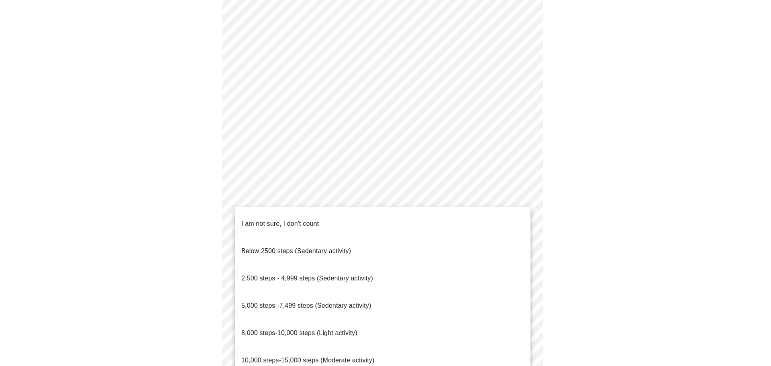
click at [366, 302] on span "5,000 steps -7,499 steps (Sedentary activity)" at bounding box center [306, 305] width 130 height 7
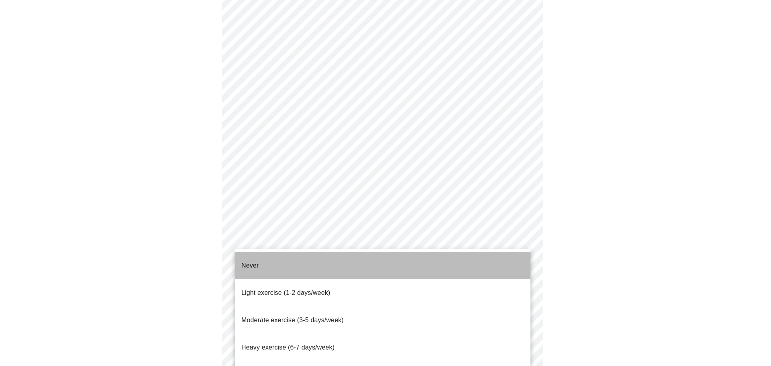
click at [273, 258] on li "Never" at bounding box center [382, 265] width 295 height 27
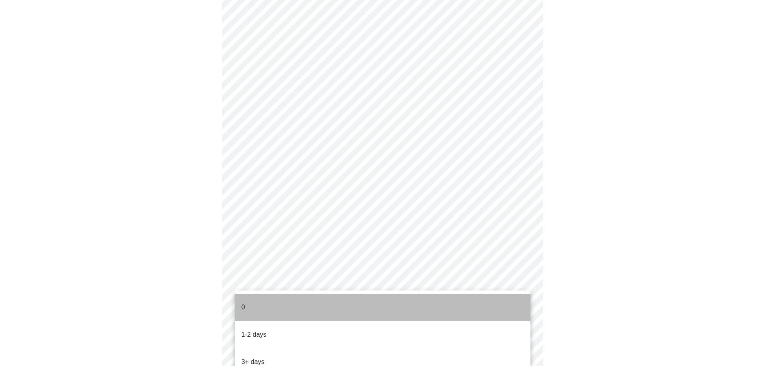
click at [326, 307] on li "0" at bounding box center [382, 306] width 295 height 27
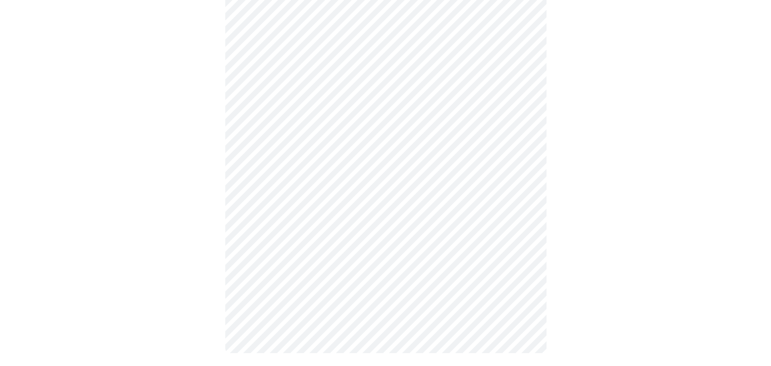
scroll to position [0, 0]
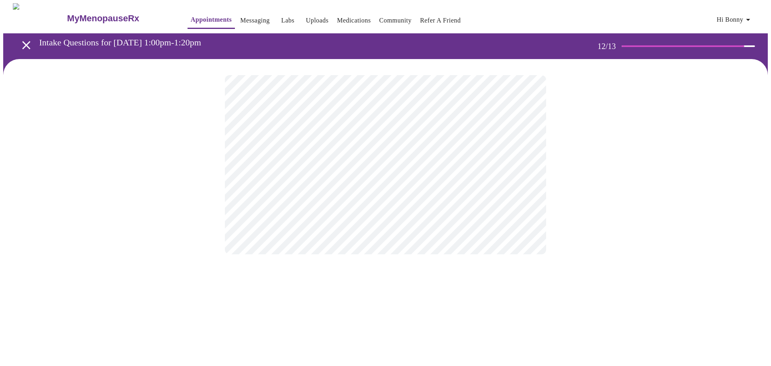
click at [447, 167] on body "MyMenopauseRx Appointments Messaging Labs Uploads Medications Community Refer a…" at bounding box center [385, 136] width 764 height 267
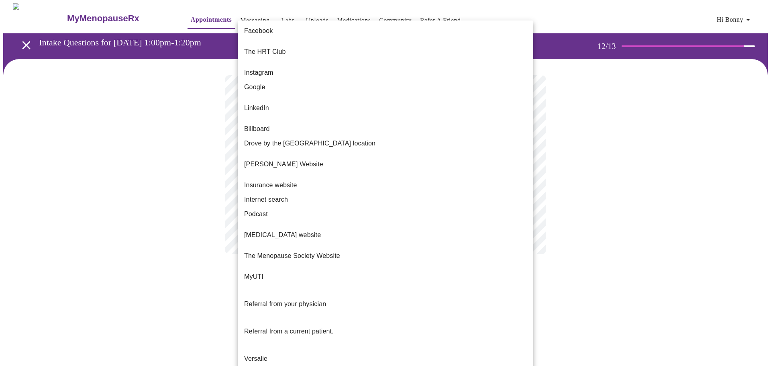
click at [268, 80] on li "Google" at bounding box center [385, 87] width 295 height 14
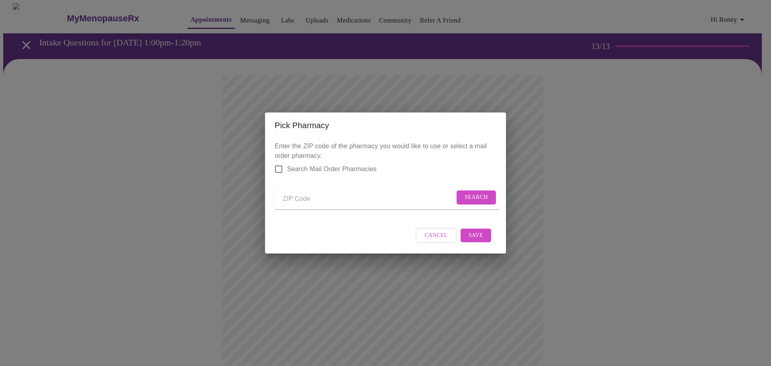
click at [293, 197] on input "Send a message to your care team" at bounding box center [369, 198] width 172 height 13
type input "71111"
click at [485, 202] on form "71111 Search" at bounding box center [387, 197] width 225 height 24
click at [481, 195] on span "Search" at bounding box center [475, 197] width 23 height 10
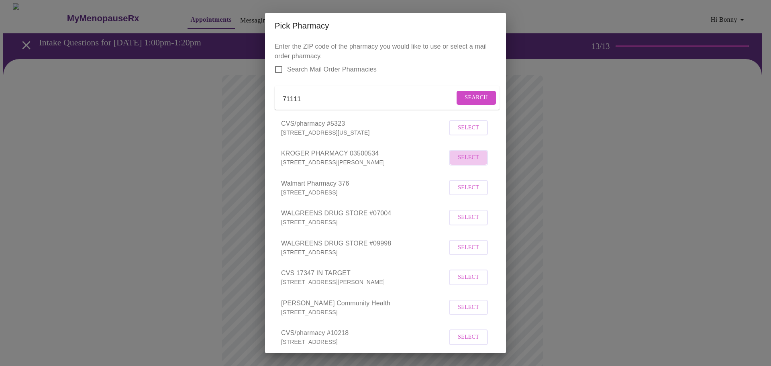
click at [467, 163] on span "Select" at bounding box center [468, 158] width 21 height 10
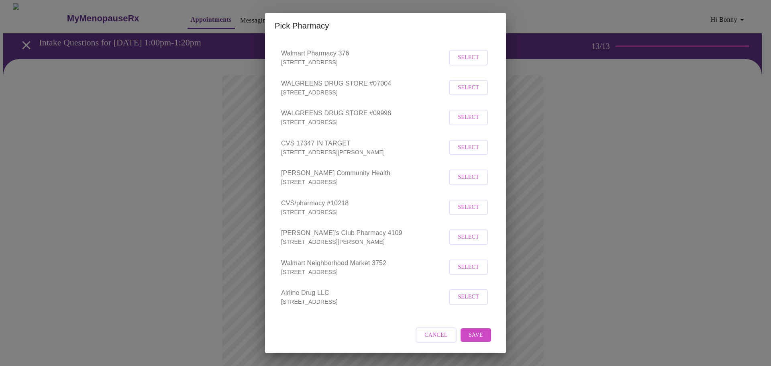
scroll to position [140, 0]
click at [475, 336] on span "Save" at bounding box center [475, 335] width 14 height 10
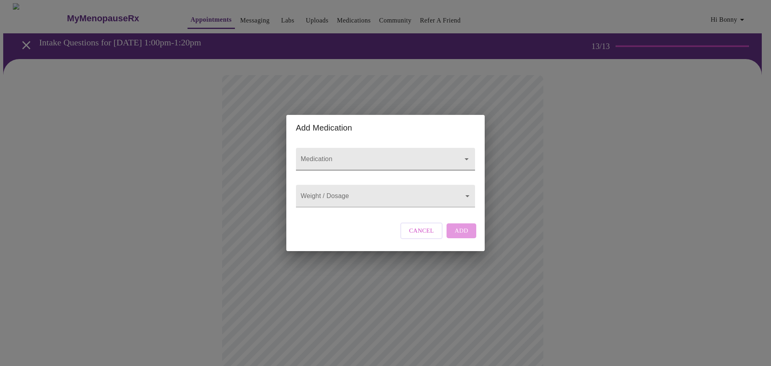
click at [334, 155] on input "Medication" at bounding box center [374, 162] width 150 height 15
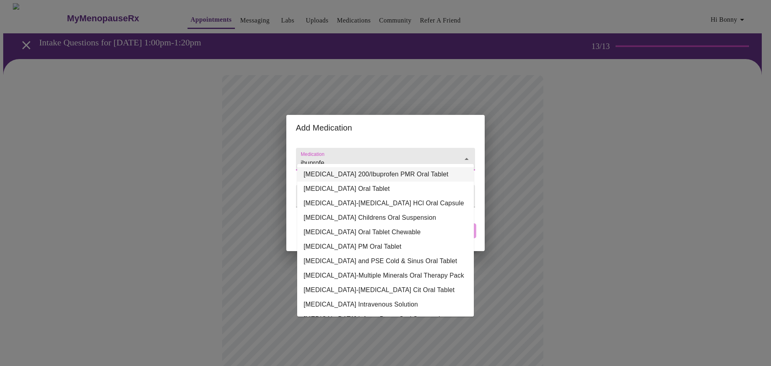
click at [421, 169] on li "[MEDICAL_DATA] 200/Ibuprofen PMR Oral Tablet" at bounding box center [385, 174] width 177 height 14
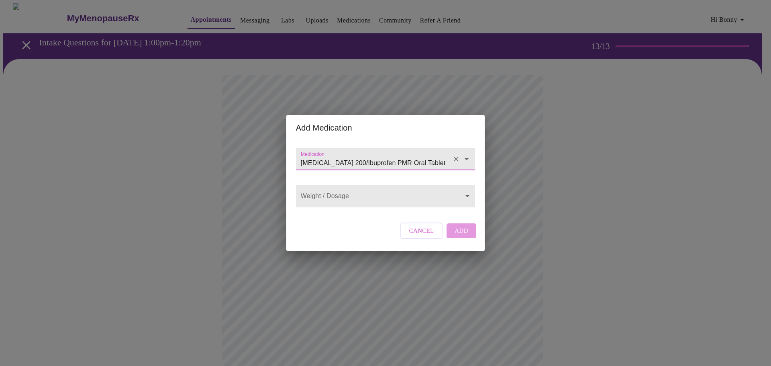
type input "[MEDICAL_DATA] 200/Ibuprofen PMR Oral Tablet"
click at [398, 197] on body "MyMenopauseRx Appointments Messaging Labs Uploads Medications Community Refer a…" at bounding box center [385, 305] width 764 height 604
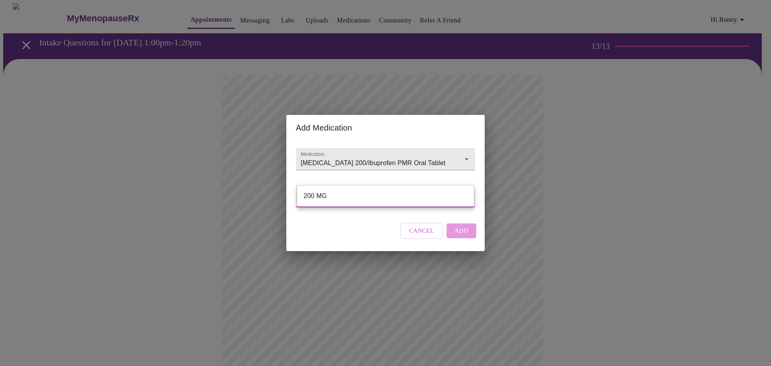
click at [348, 196] on li "200 MG" at bounding box center [385, 196] width 177 height 14
type input "200 MG"
click at [313, 197] on body "MyMenopauseRx Appointments Messaging Labs Uploads Medications Community Refer a…" at bounding box center [385, 305] width 764 height 604
click at [396, 154] on div at bounding box center [385, 183] width 771 height 366
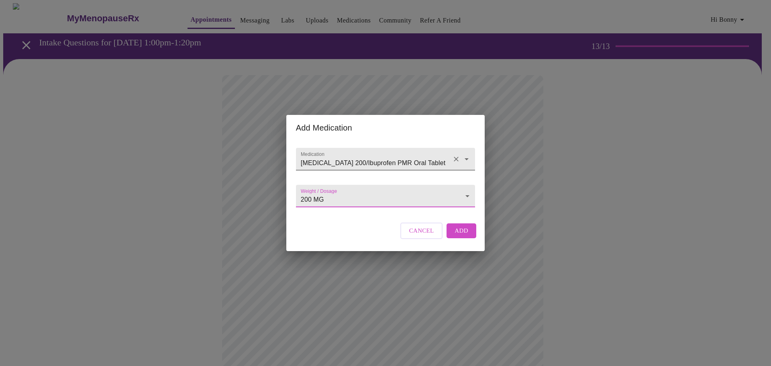
click at [411, 156] on input "[MEDICAL_DATA] 200/Ibuprofen PMR Oral Tablet" at bounding box center [374, 162] width 150 height 15
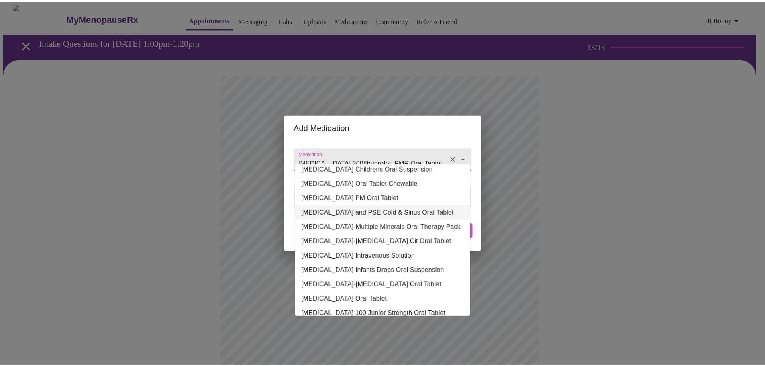
scroll to position [0, 0]
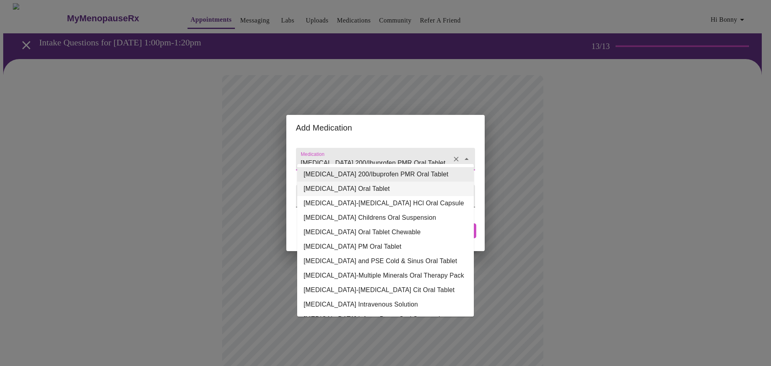
drag, startPoint x: 354, startPoint y: 183, endPoint x: 353, endPoint y: 187, distance: 4.0
click at [353, 187] on li "[MEDICAL_DATA] Oral Tablet" at bounding box center [385, 188] width 177 height 14
type input "[MEDICAL_DATA] Oral Tablet"
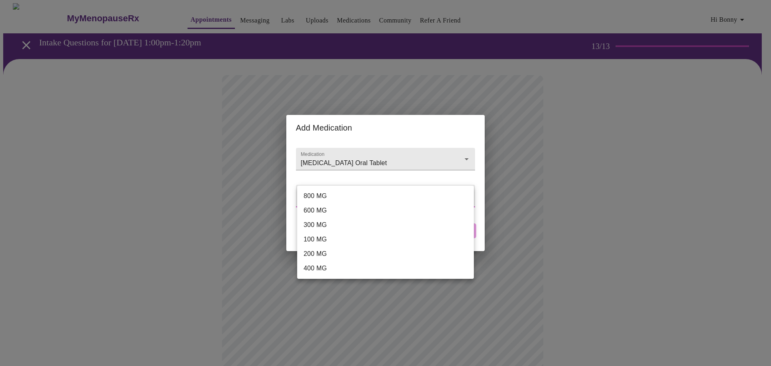
click at [418, 202] on body "MyMenopauseRx Appointments Messaging Labs Uploads Medications Community Refer a…" at bounding box center [385, 305] width 764 height 604
click at [356, 196] on li "800 MG" at bounding box center [385, 196] width 177 height 14
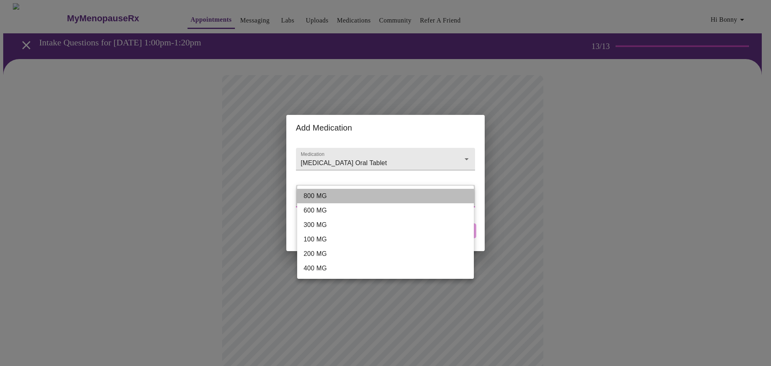
type input "800 MG"
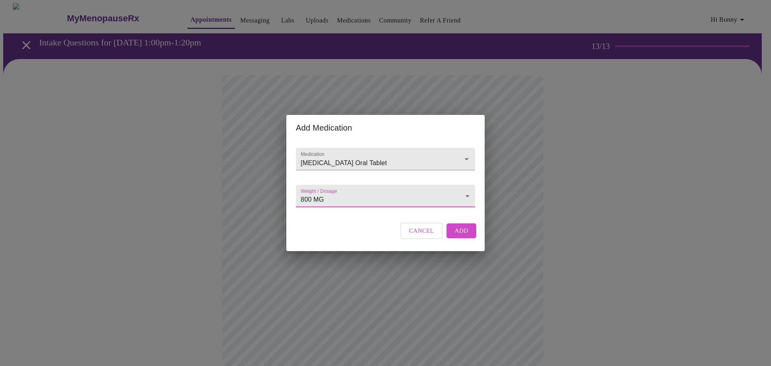
click at [461, 236] on span "Add" at bounding box center [461, 230] width 14 height 10
click at [362, 157] on input "Medication" at bounding box center [374, 162] width 150 height 15
click at [303, 155] on input "retatrutide" at bounding box center [374, 162] width 150 height 15
click at [305, 155] on input "retatrutide" at bounding box center [374, 162] width 150 height 15
type input "Retatrutide"
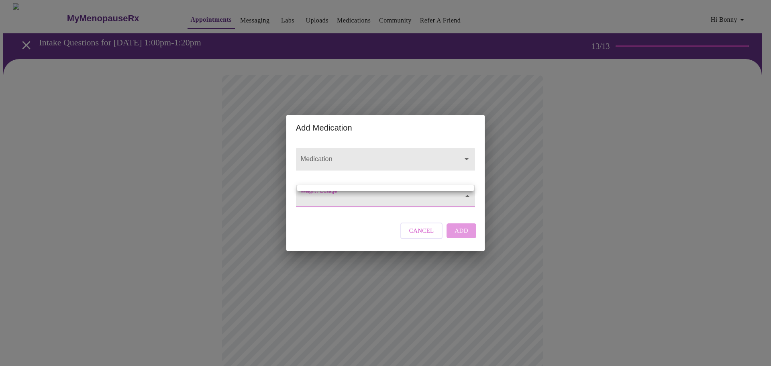
click at [342, 197] on body "MyMenopauseRx Appointments Messaging Labs Uploads Medications Community Refer a…" at bounding box center [385, 313] width 764 height 621
click at [401, 206] on div at bounding box center [385, 183] width 771 height 366
click at [355, 193] on body "MyMenopauseRx Appointments Messaging Labs Uploads Medications Community Refer a…" at bounding box center [385, 313] width 764 height 621
click at [362, 187] on ul at bounding box center [385, 188] width 177 height 6
click at [448, 140] on div at bounding box center [385, 183] width 771 height 366
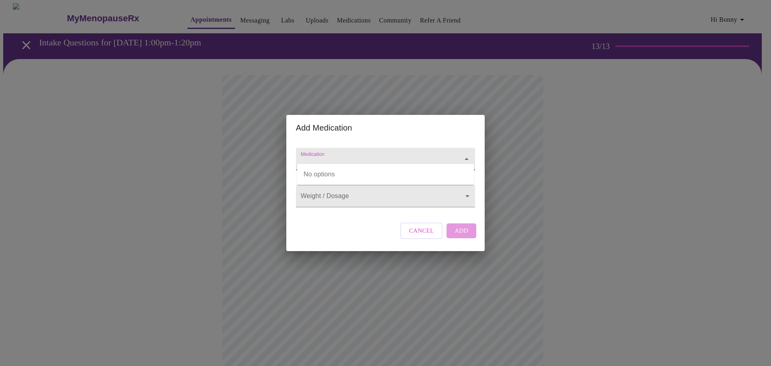
click at [374, 155] on input "Medication" at bounding box center [374, 162] width 150 height 15
drag, startPoint x: 377, startPoint y: 151, endPoint x: 378, endPoint y: 146, distance: 5.8
click at [377, 155] on input "Medication" at bounding box center [374, 162] width 150 height 15
click at [432, 236] on span "Cancel" at bounding box center [421, 230] width 25 height 10
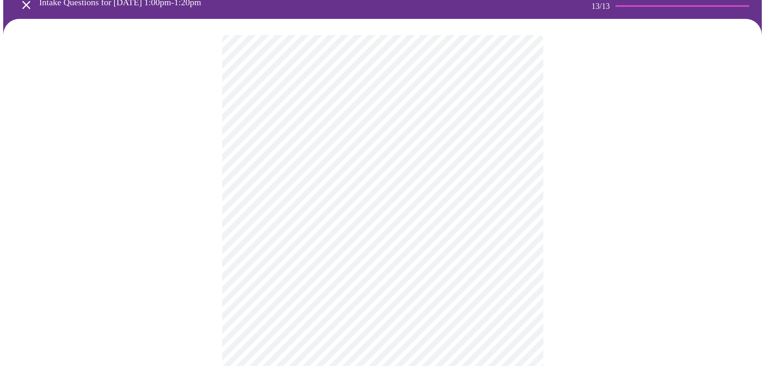
scroll to position [120, 0]
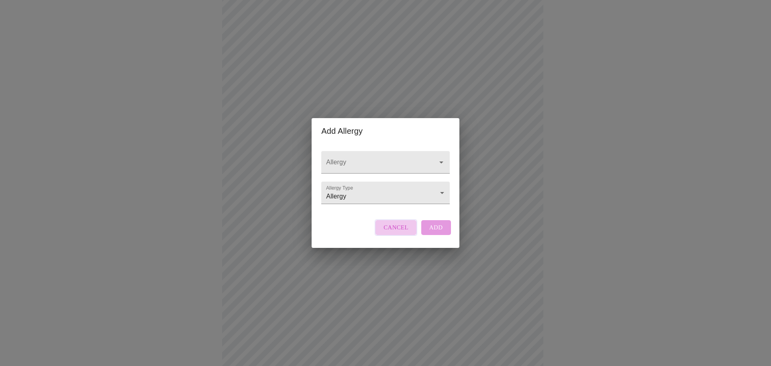
click at [399, 232] on span "Cancel" at bounding box center [395, 227] width 25 height 10
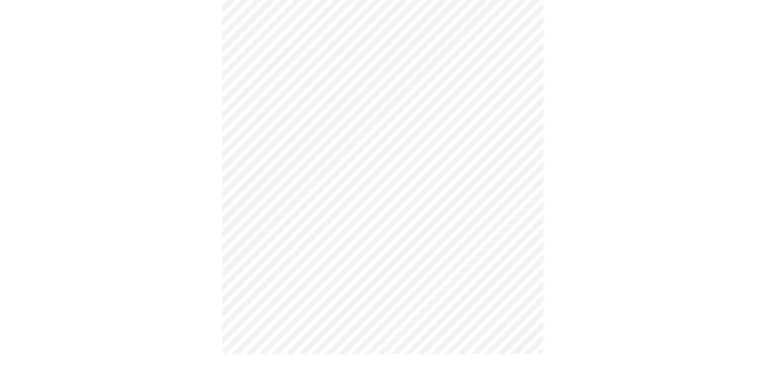
scroll to position [256, 0]
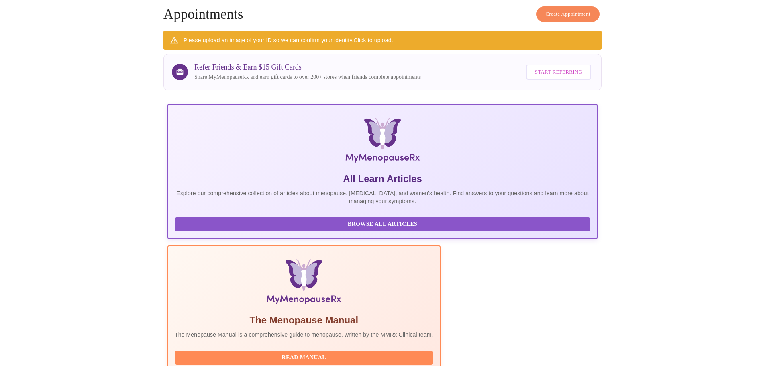
scroll to position [97, 0]
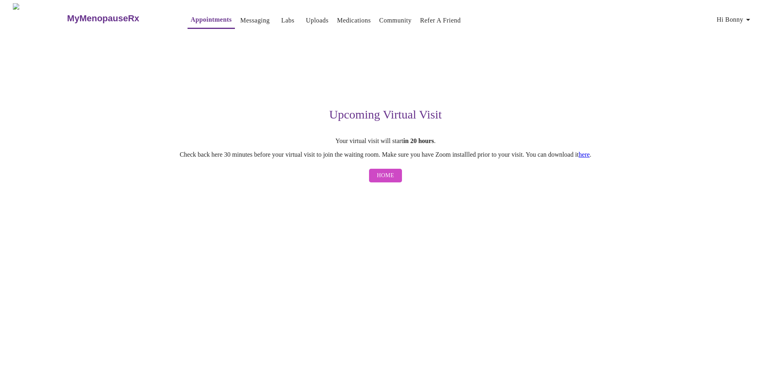
click at [590, 156] on link "here" at bounding box center [583, 154] width 11 height 7
